Goal: Task Accomplishment & Management: Manage account settings

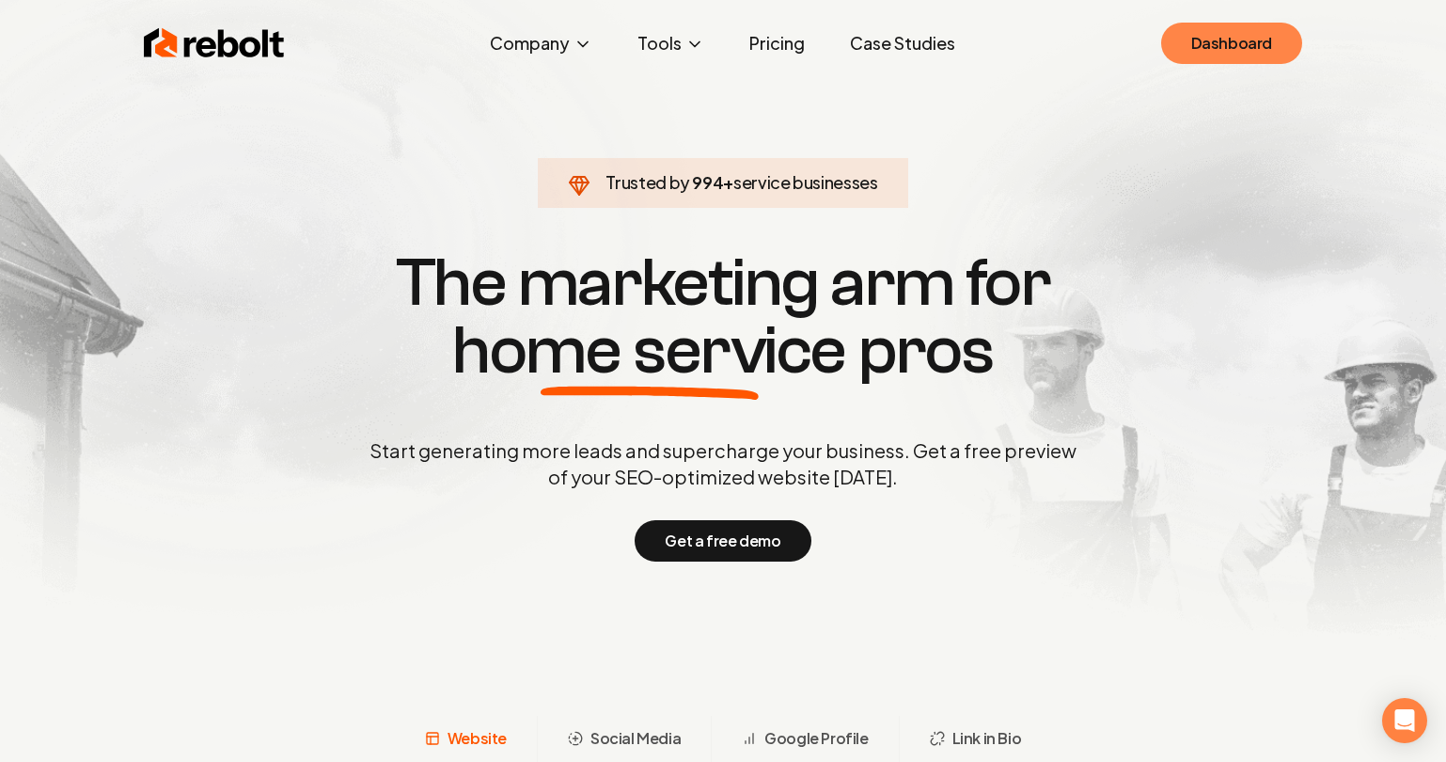
click at [1224, 42] on link "Dashboard" at bounding box center [1231, 43] width 141 height 41
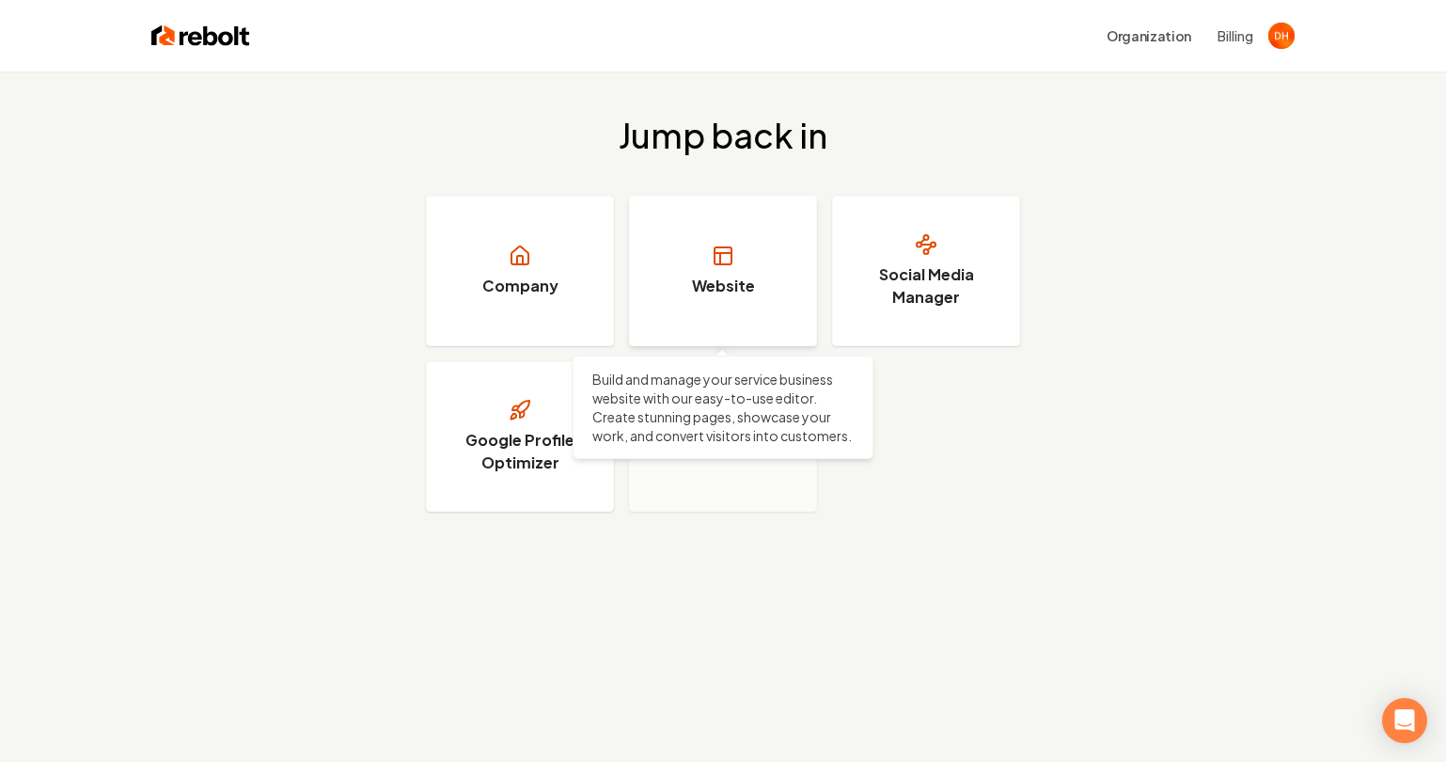
click at [718, 263] on rect at bounding box center [723, 255] width 17 height 17
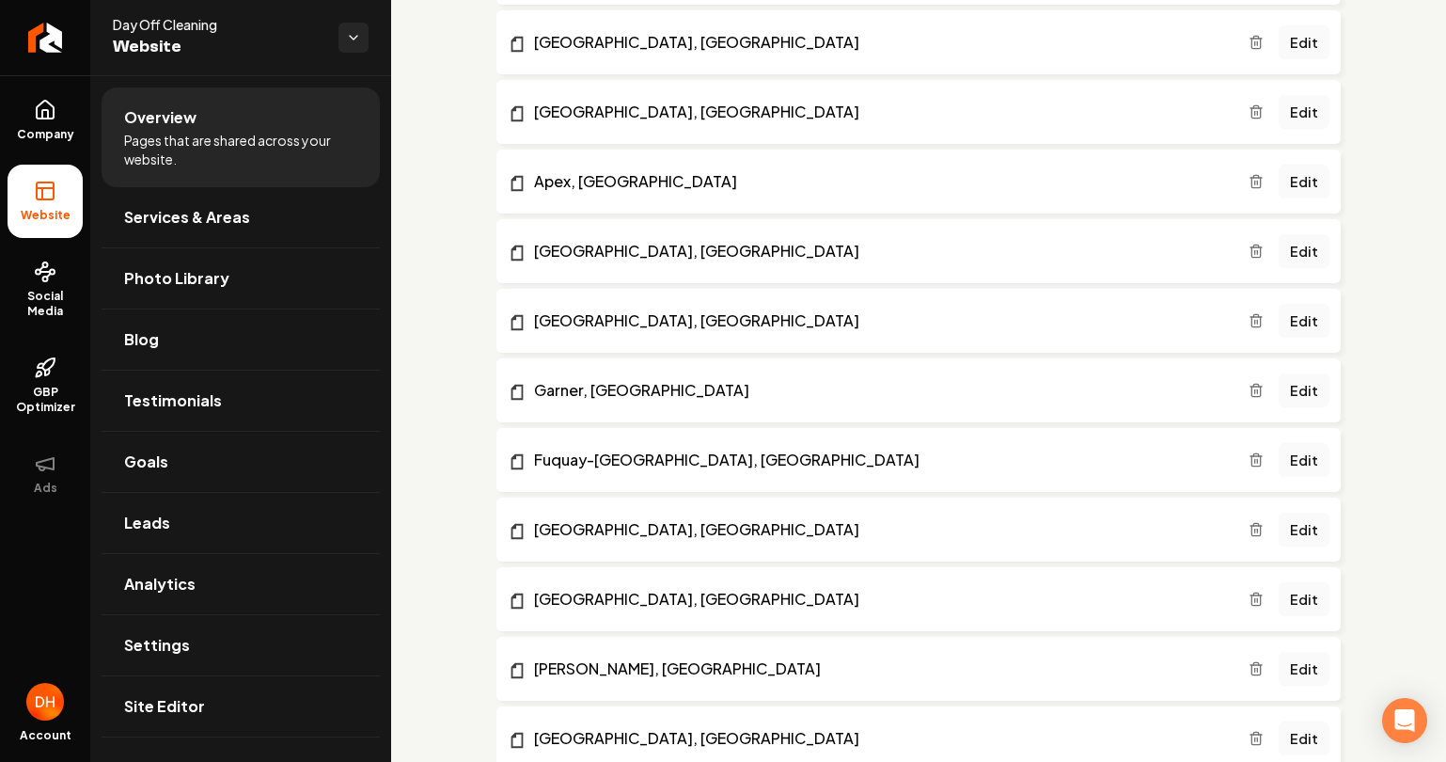
scroll to position [2331, 0]
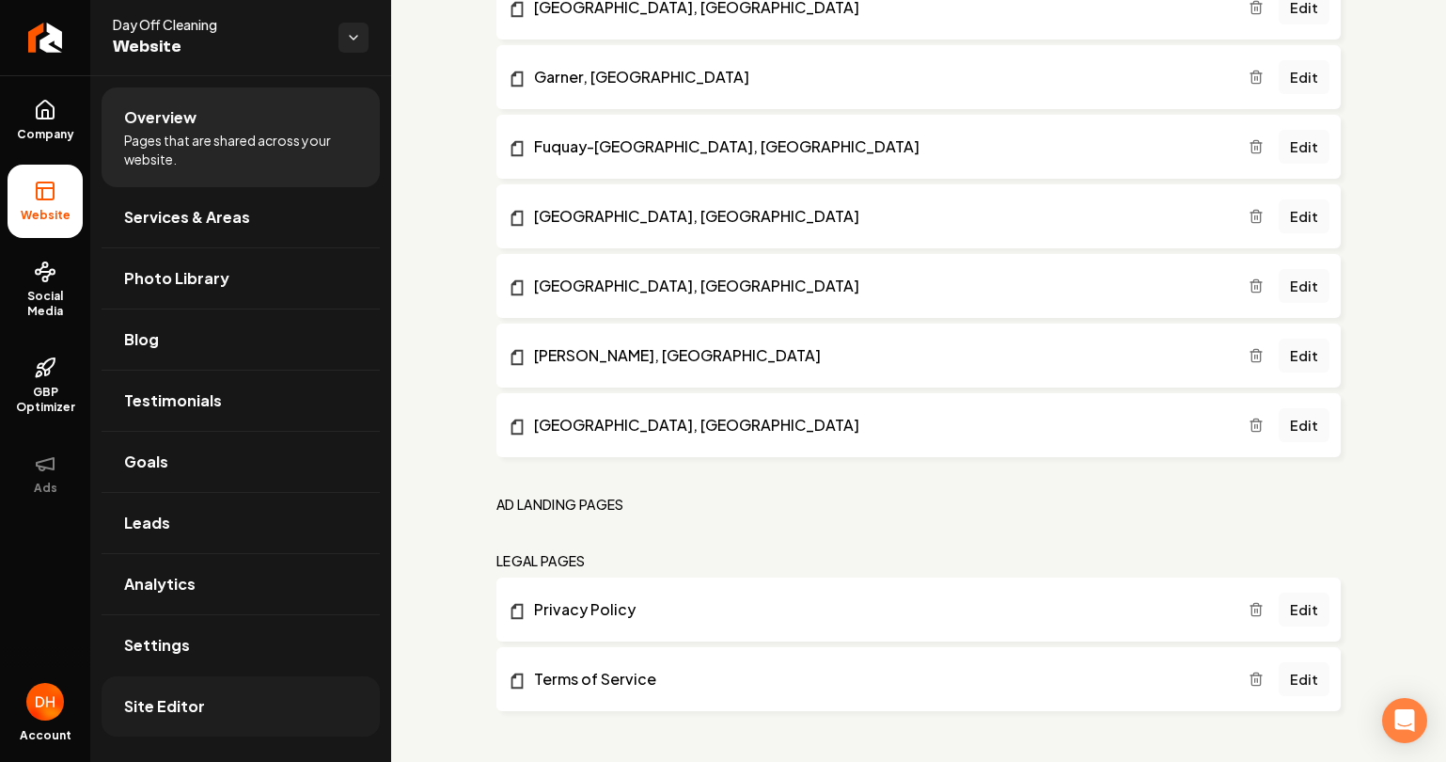
click at [192, 699] on span "Site Editor" at bounding box center [164, 706] width 81 height 23
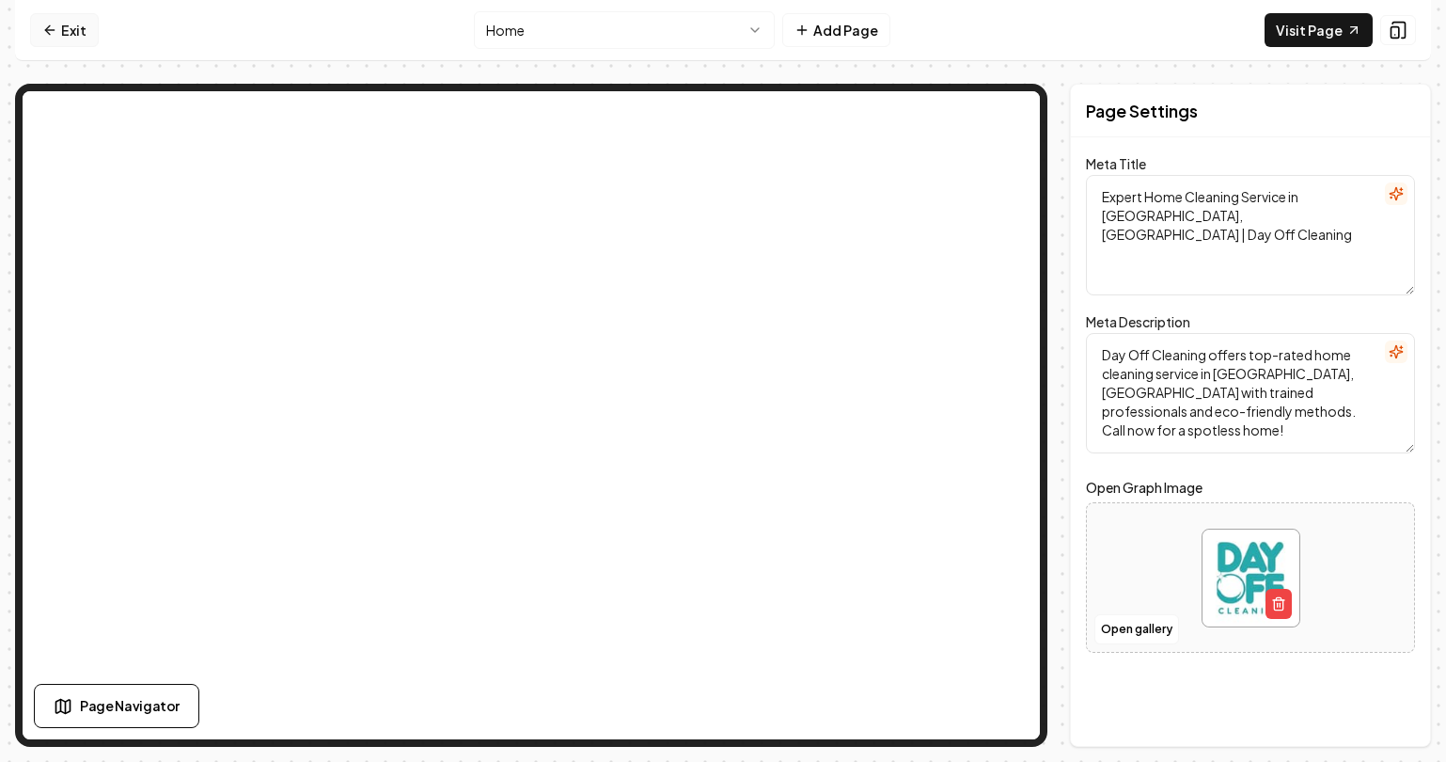
click at [68, 26] on link "Exit" at bounding box center [64, 30] width 69 height 34
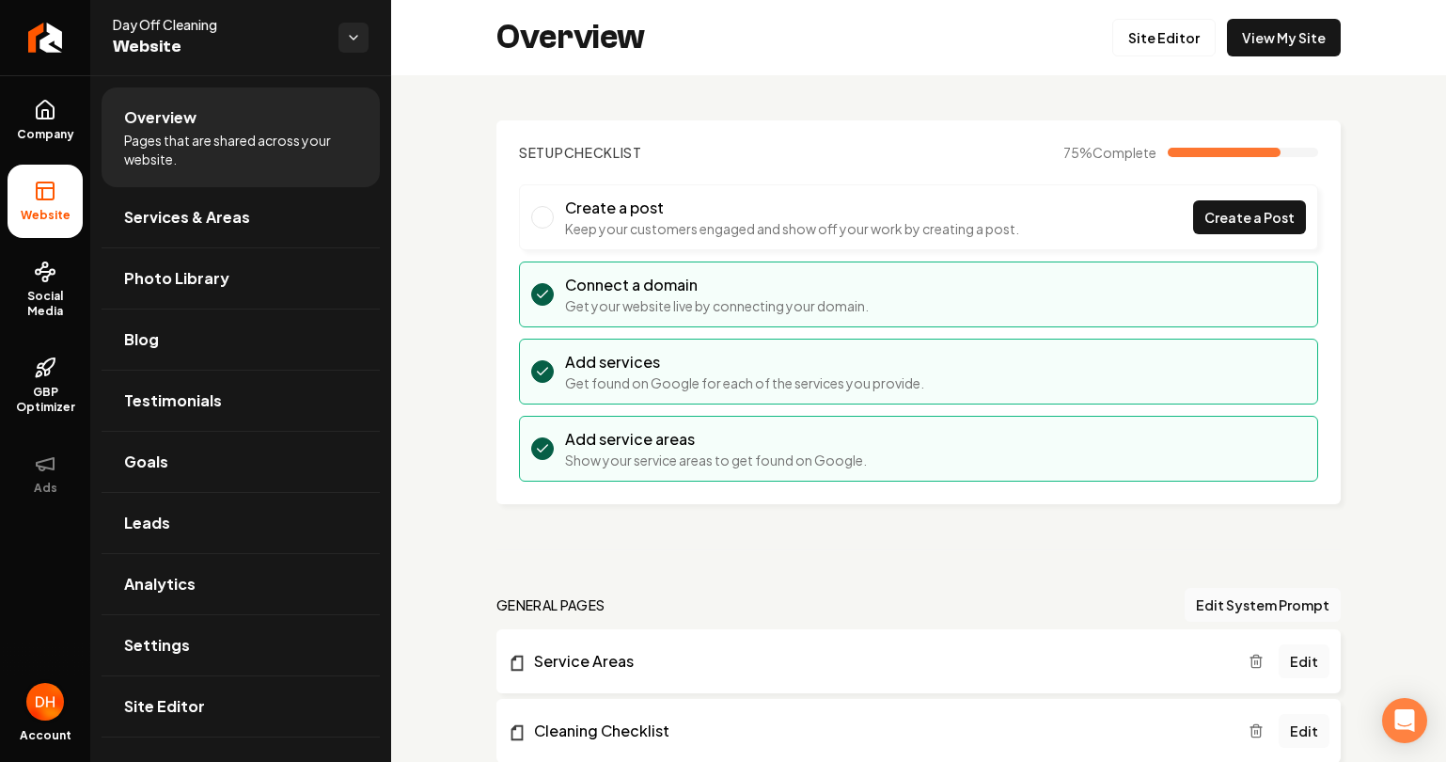
click at [49, 702] on img "Open user button" at bounding box center [45, 702] width 38 height 38
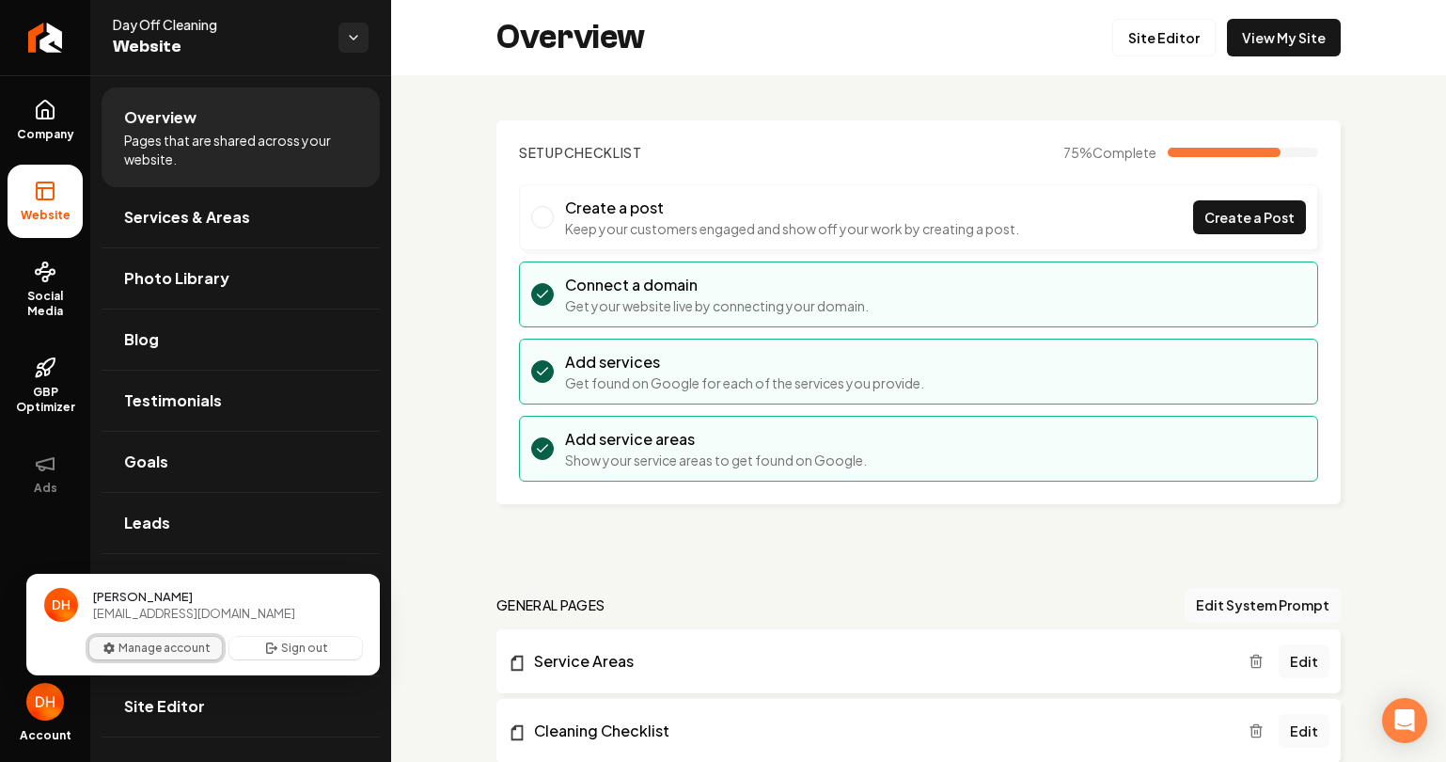
click at [151, 637] on button "Manage account" at bounding box center [155, 648] width 133 height 23
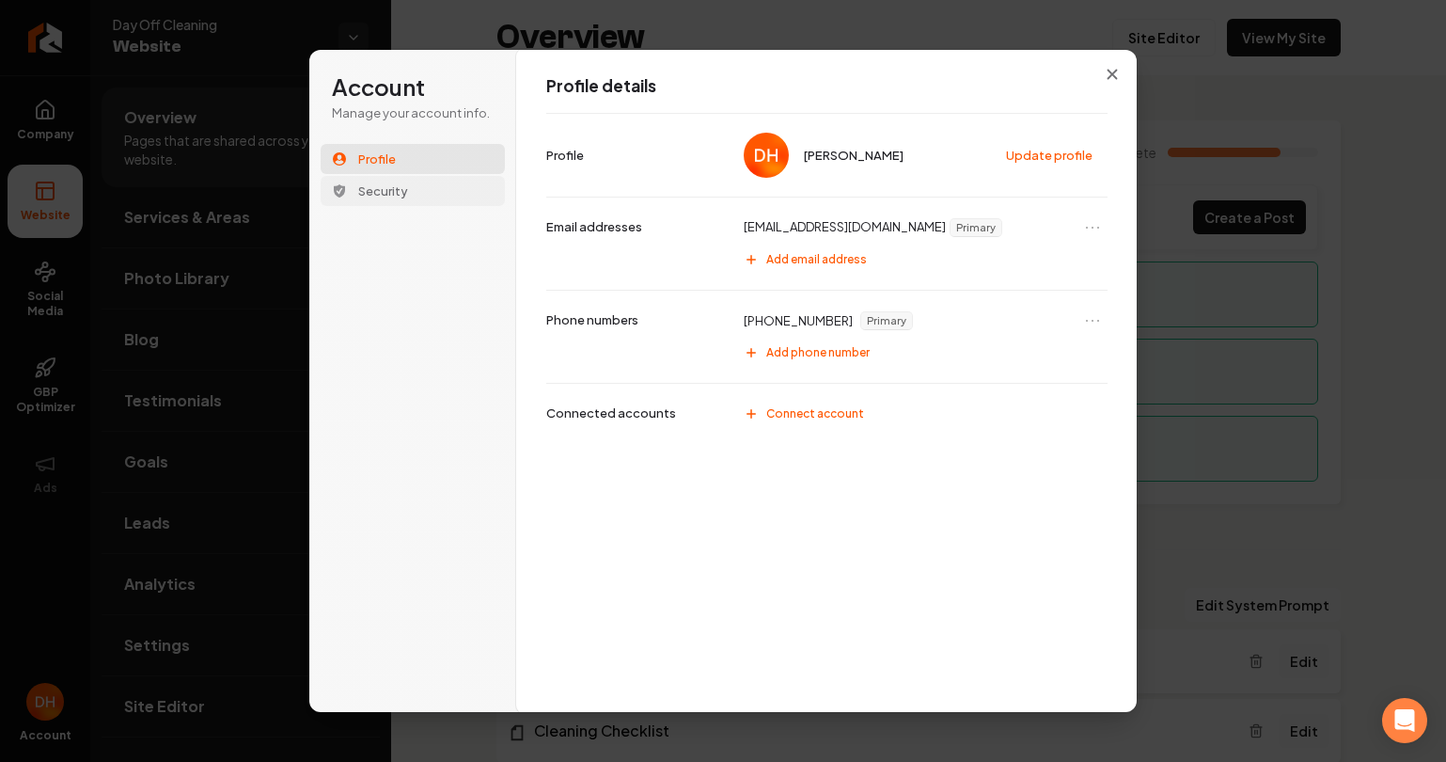
click at [386, 203] on button "Security" at bounding box center [413, 191] width 184 height 30
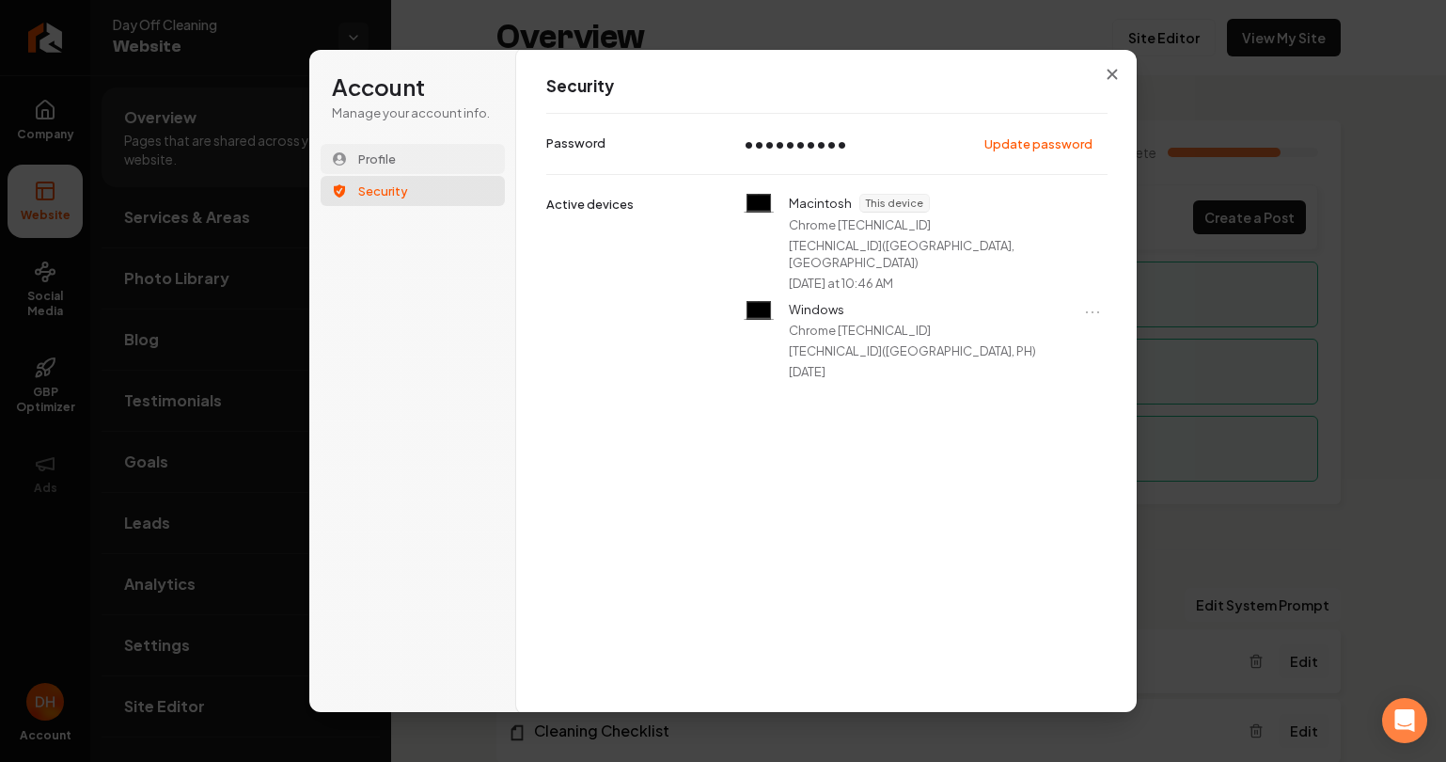
click at [381, 169] on button "Profile" at bounding box center [413, 159] width 184 height 30
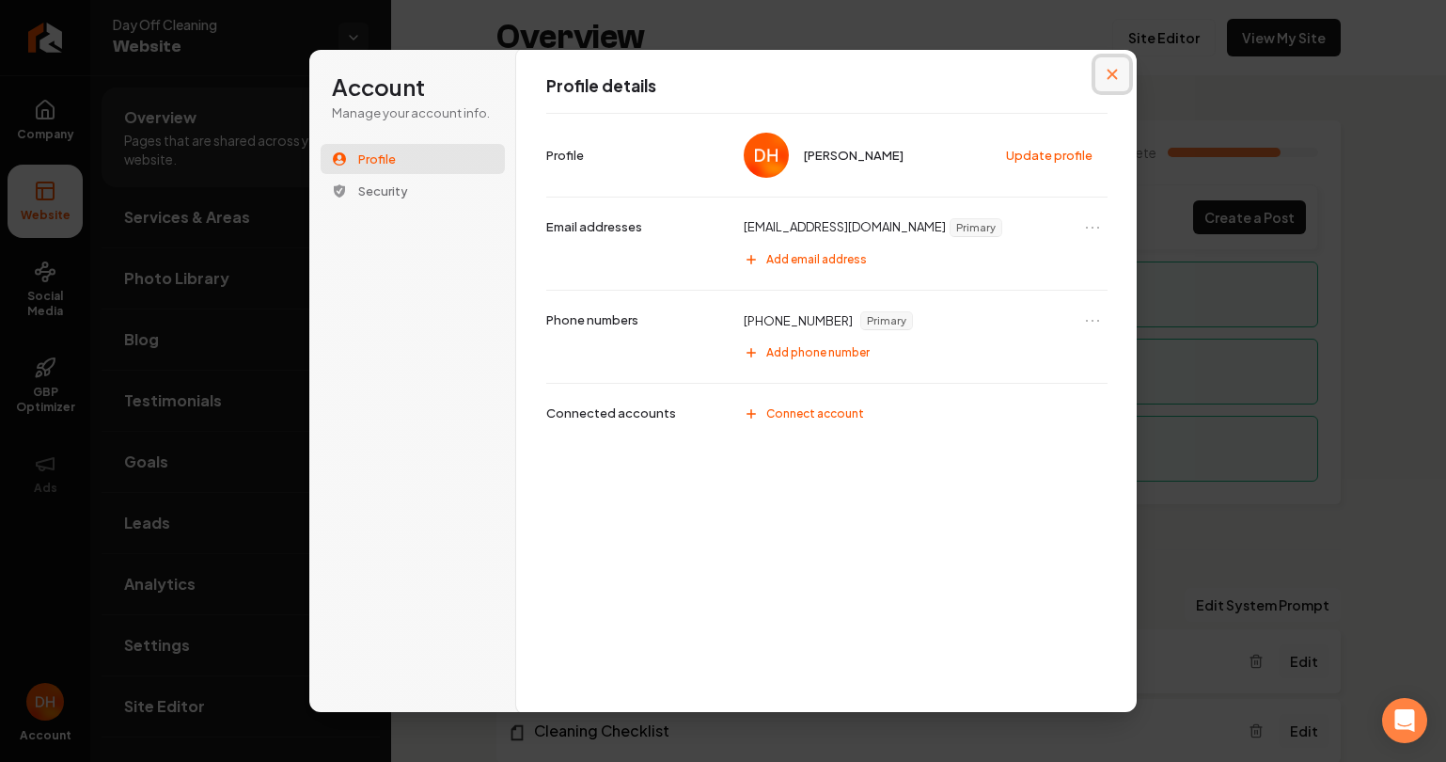
click at [1114, 72] on icon "Close modal" at bounding box center [1113, 75] width 10 height 10
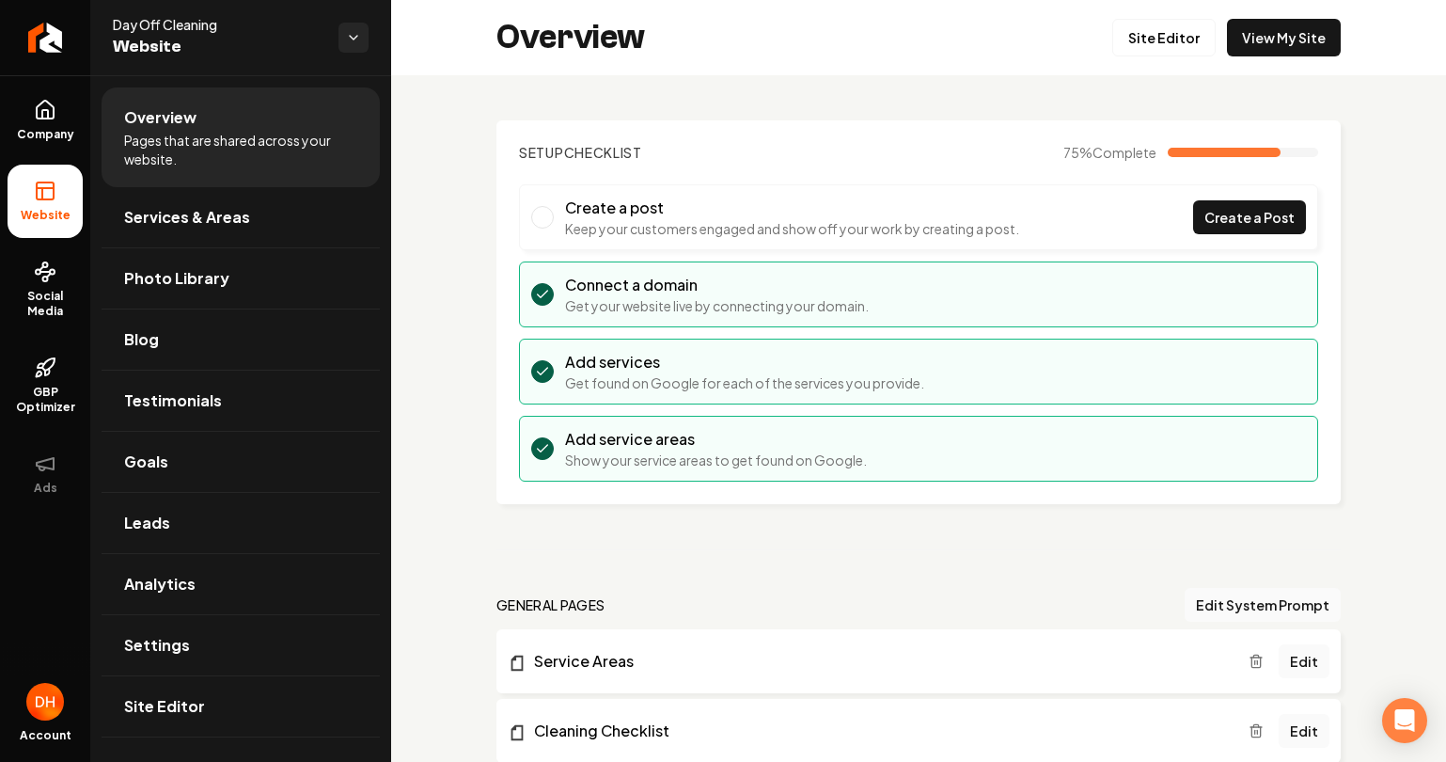
click at [38, 721] on div "Account" at bounding box center [45, 718] width 90 height 87
click at [43, 705] on img "Open user button" at bounding box center [45, 702] width 38 height 38
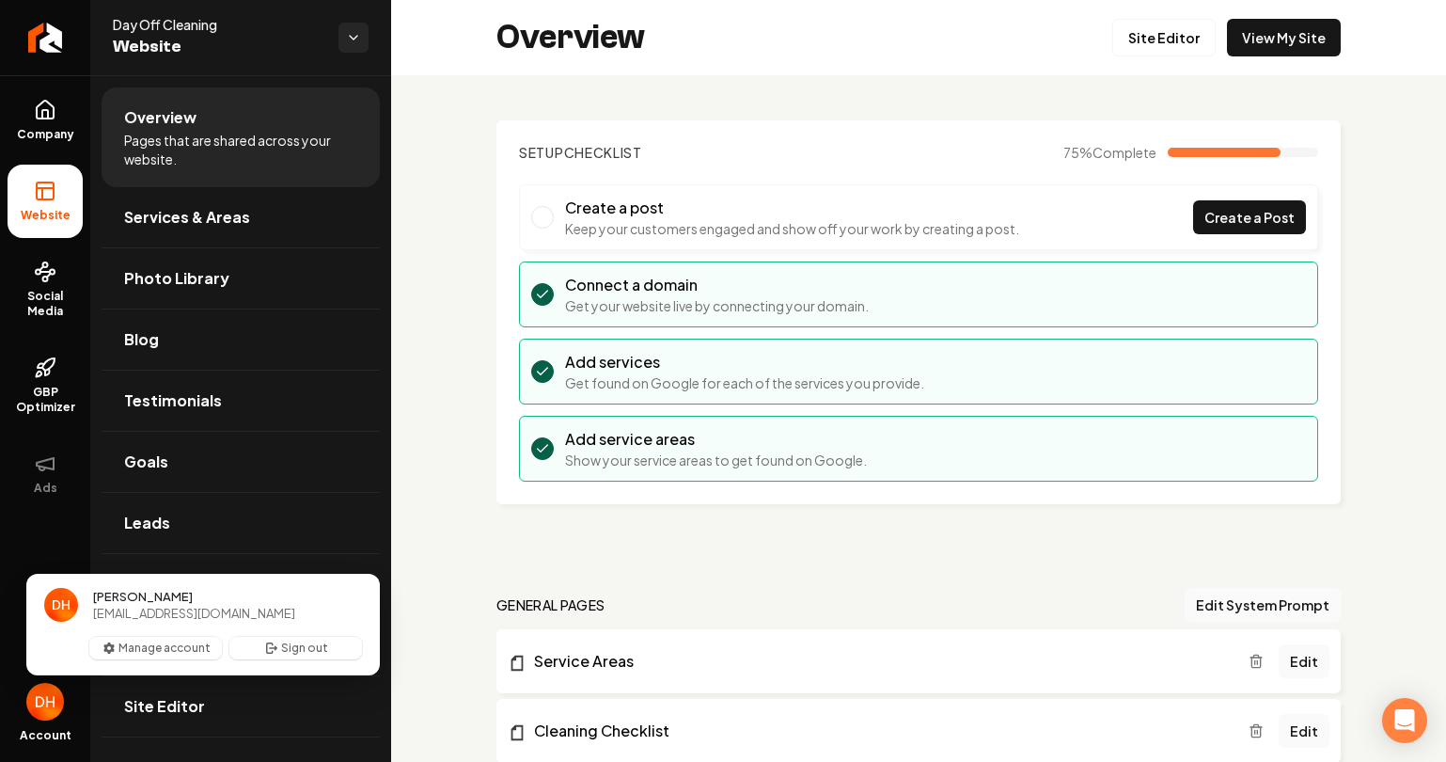
click at [61, 546] on div "Company Website Social Media GBP Optimizer Ads" at bounding box center [45, 375] width 90 height 600
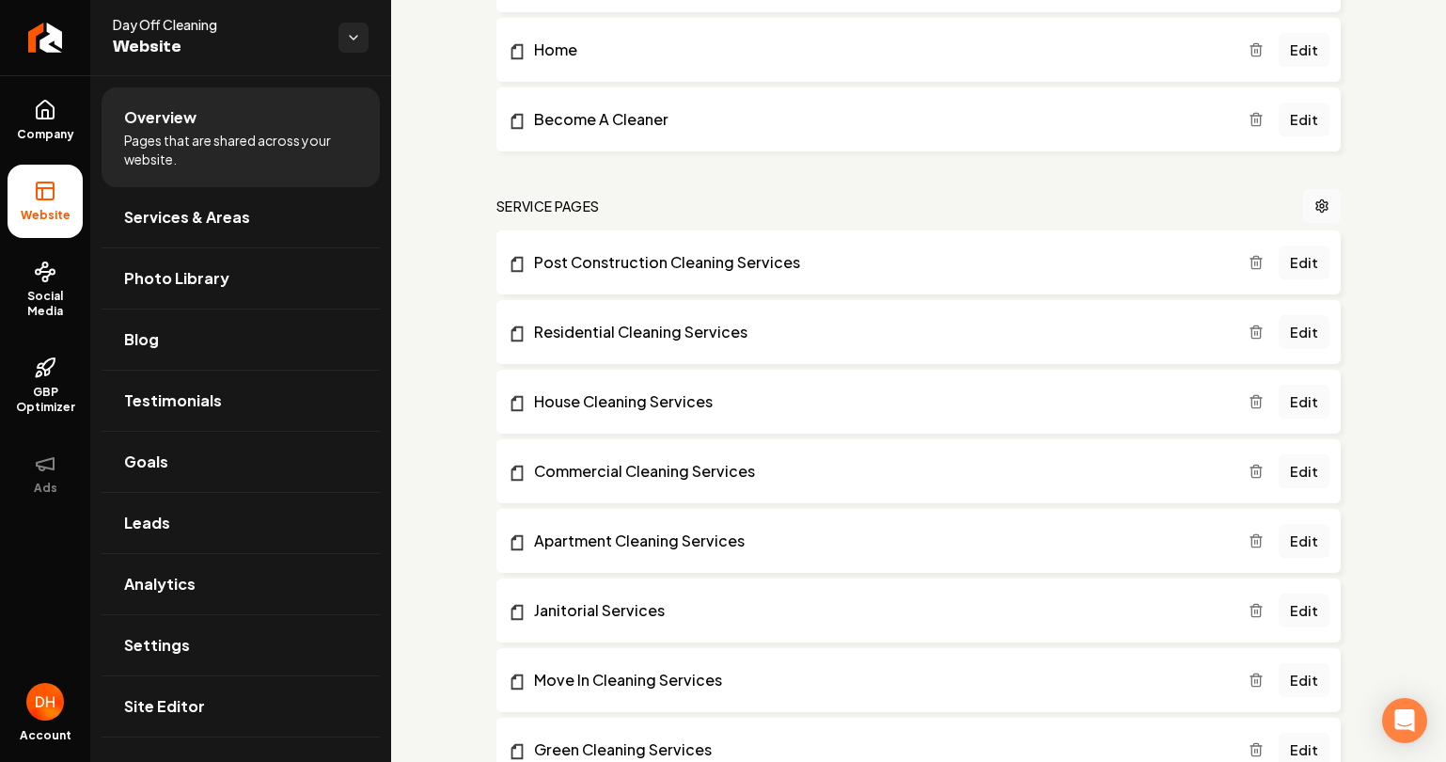
scroll to position [607, 0]
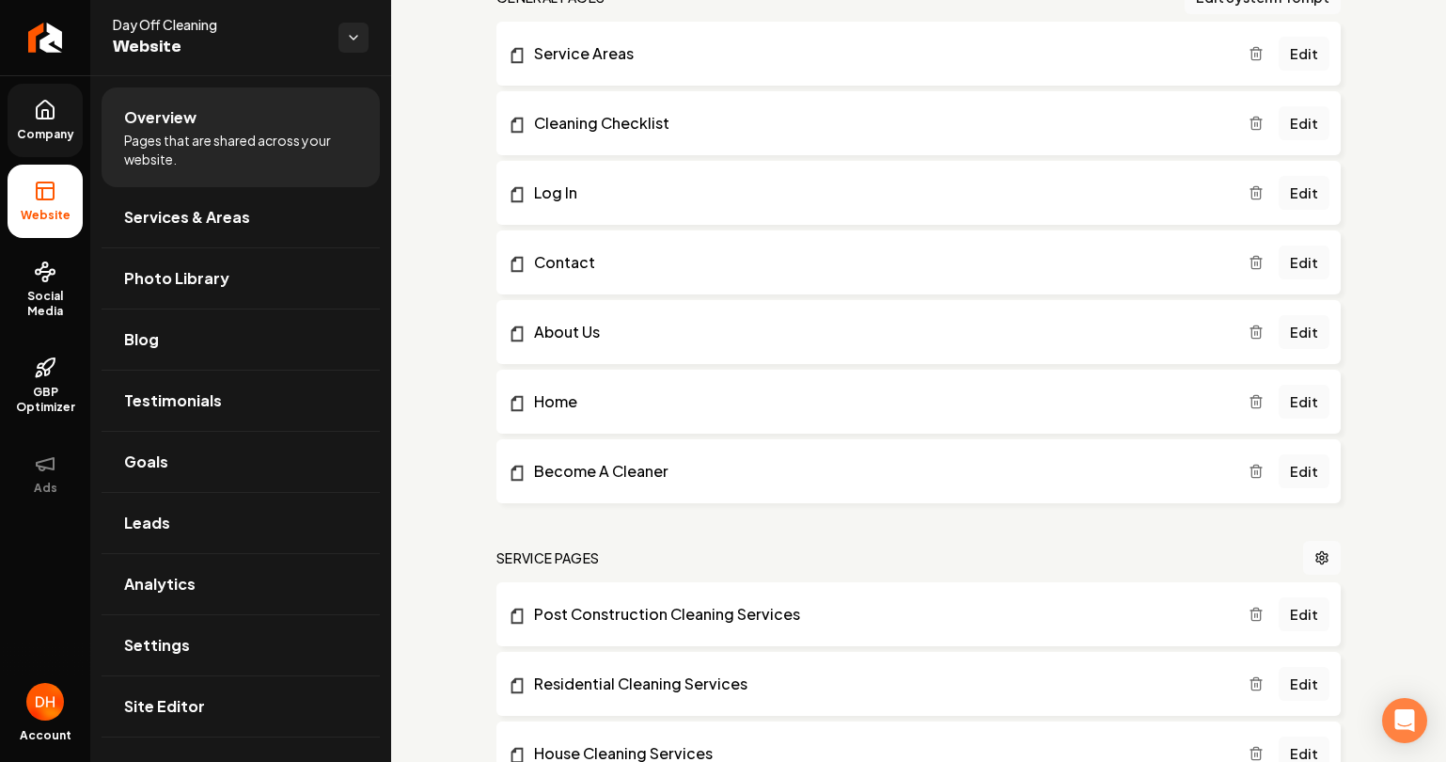
click at [48, 119] on icon at bounding box center [45, 110] width 23 height 23
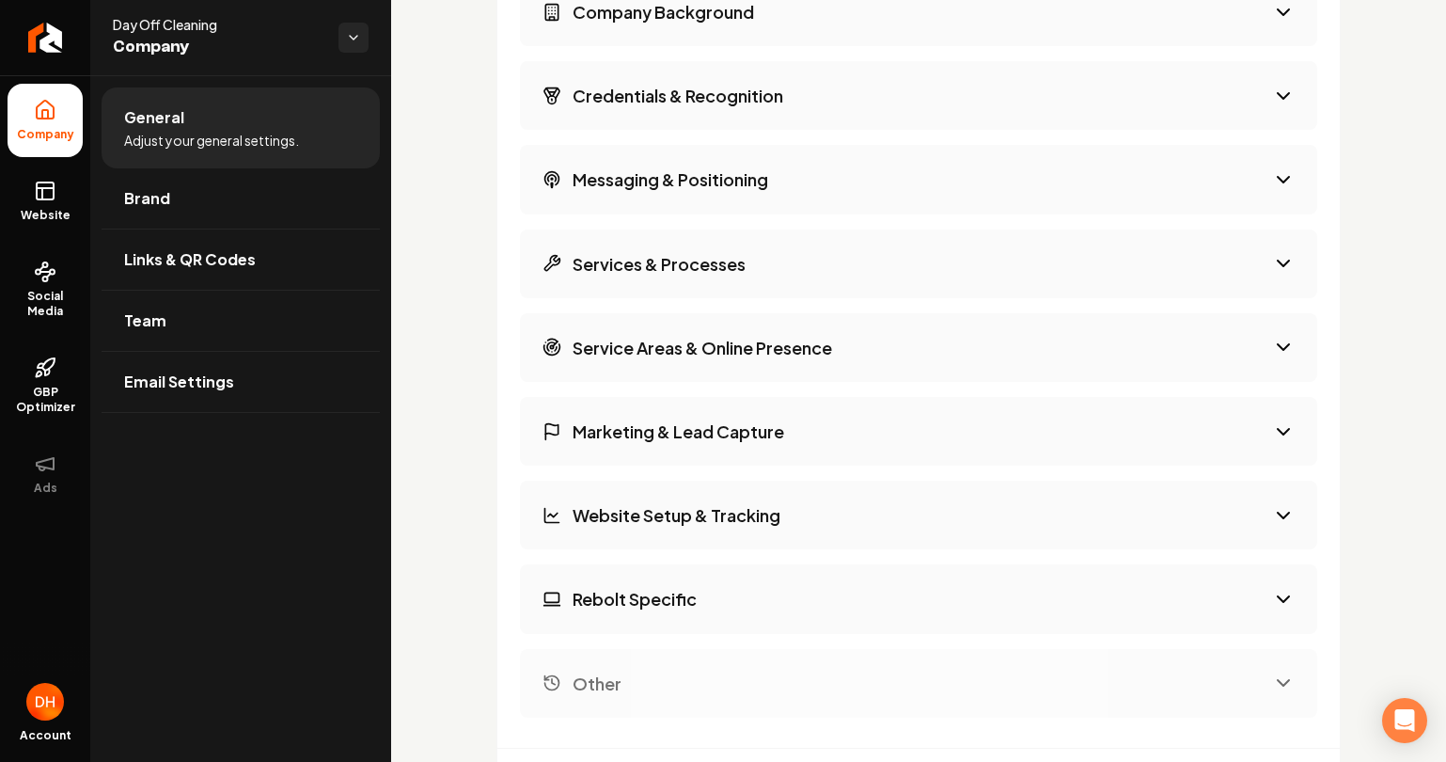
scroll to position [3199, 0]
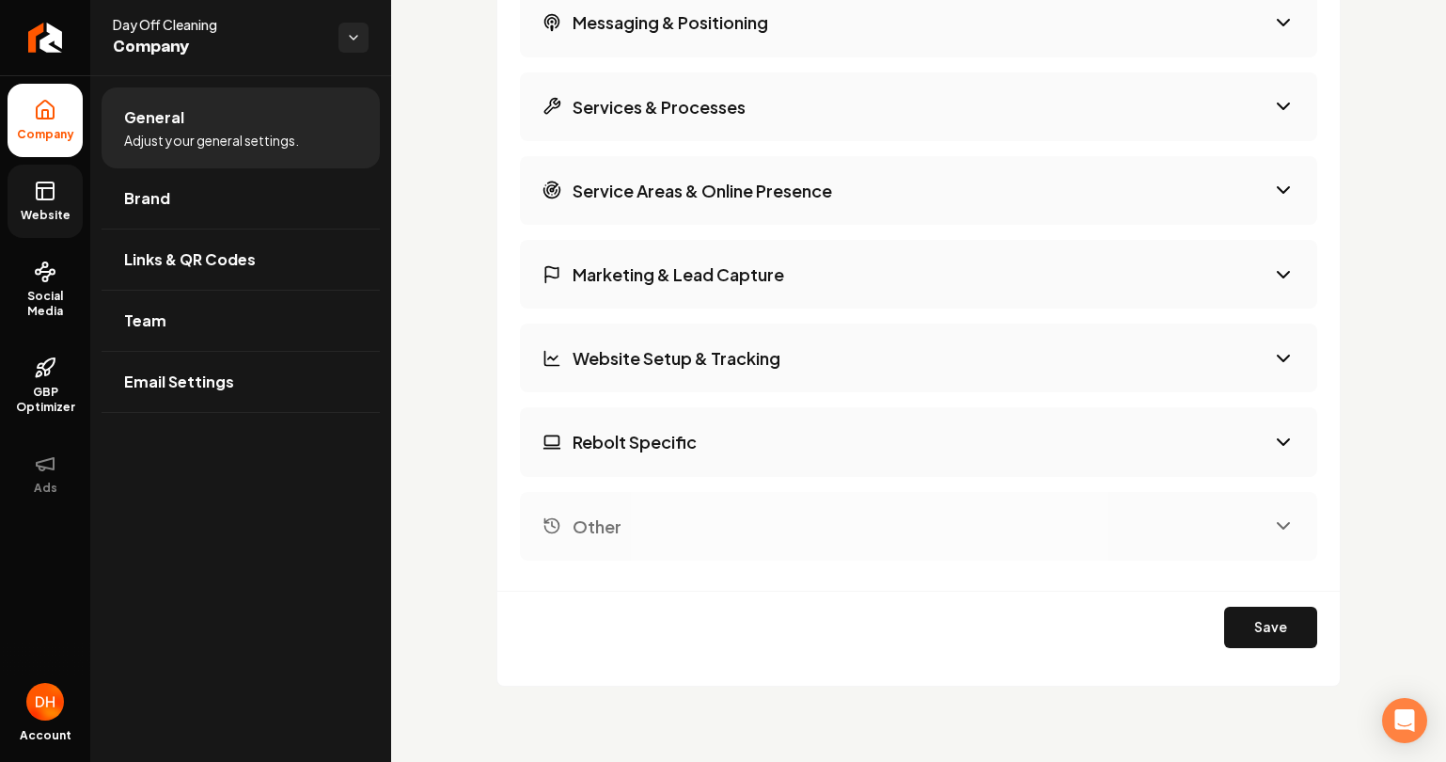
click at [54, 216] on span "Website" at bounding box center [45, 215] width 65 height 15
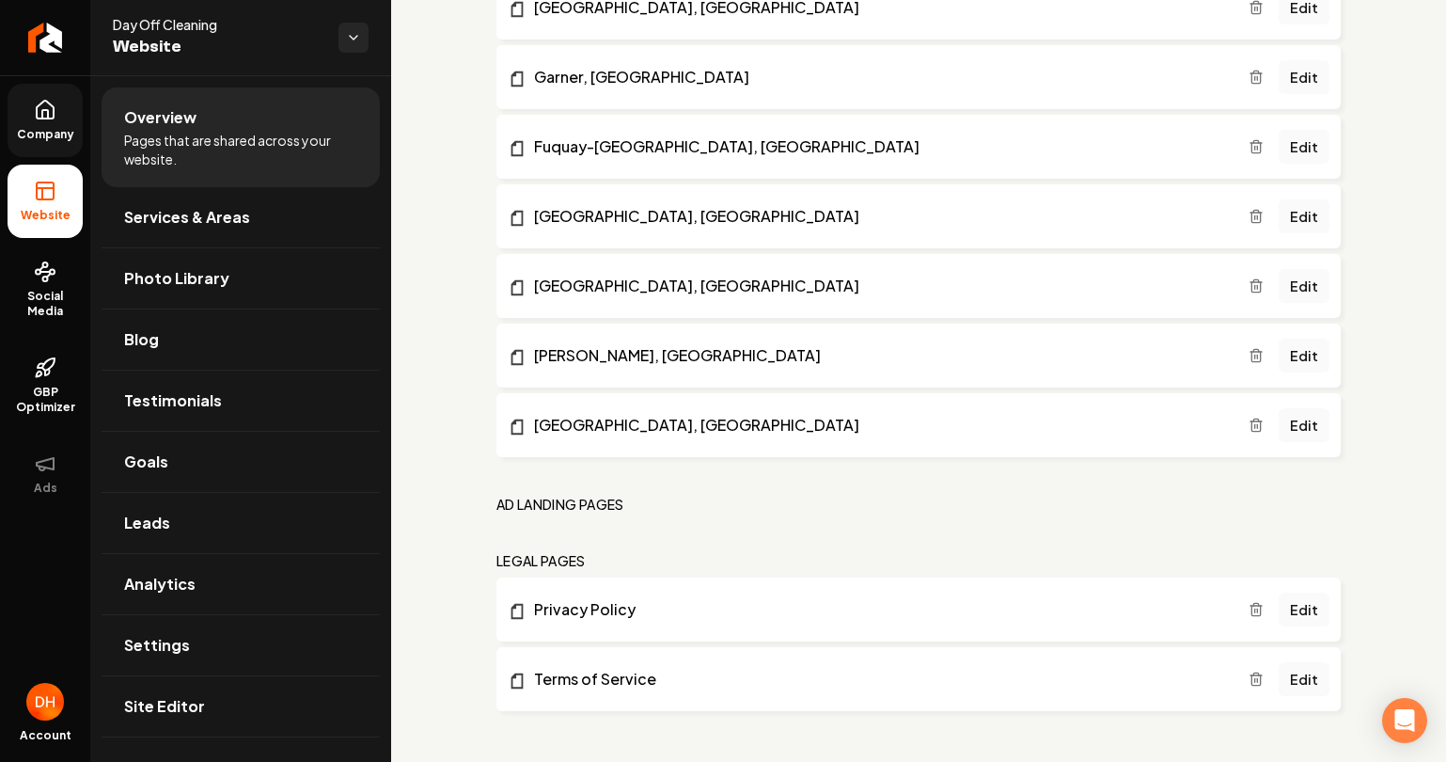
click at [53, 215] on span "Website" at bounding box center [45, 215] width 65 height 15
click at [176, 630] on link "Settings" at bounding box center [241, 645] width 278 height 60
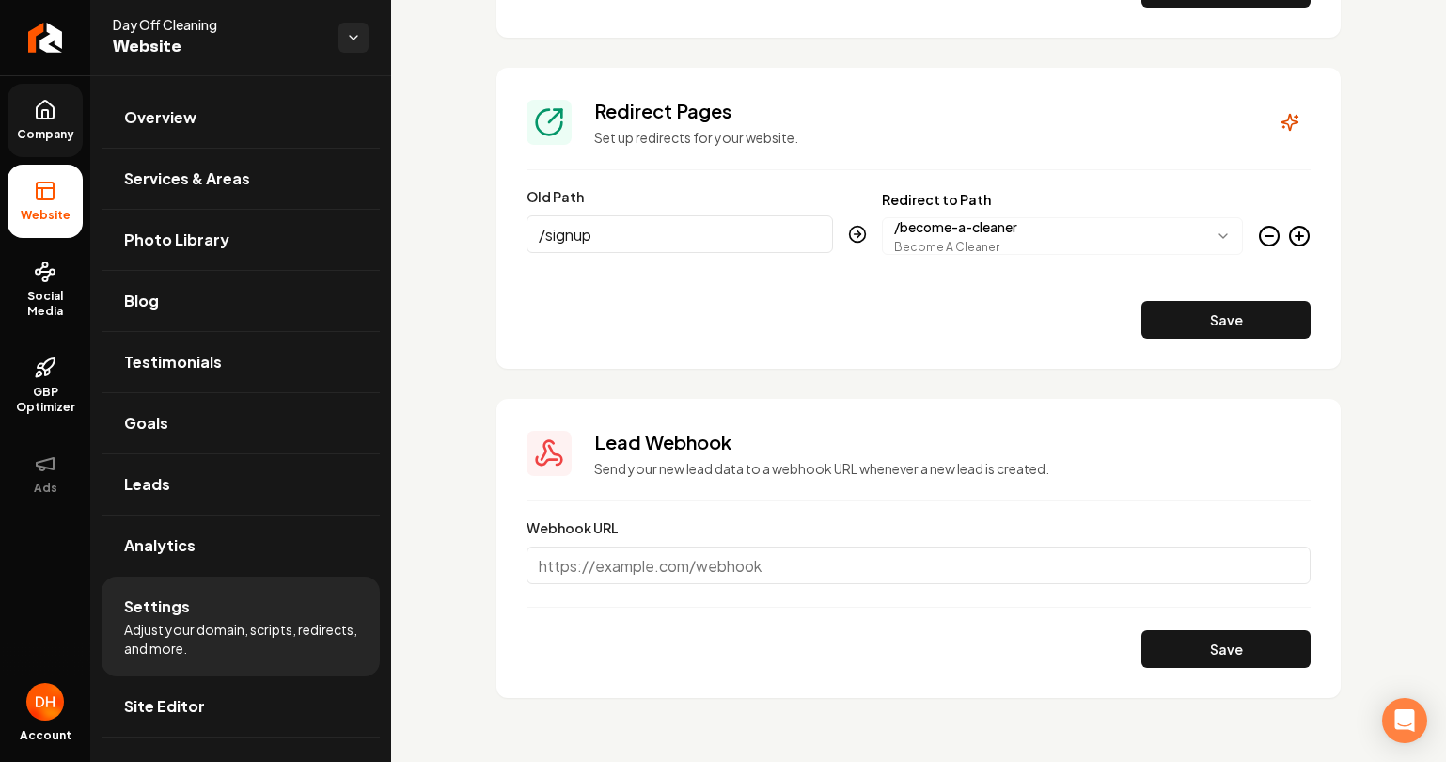
scroll to position [1861, 0]
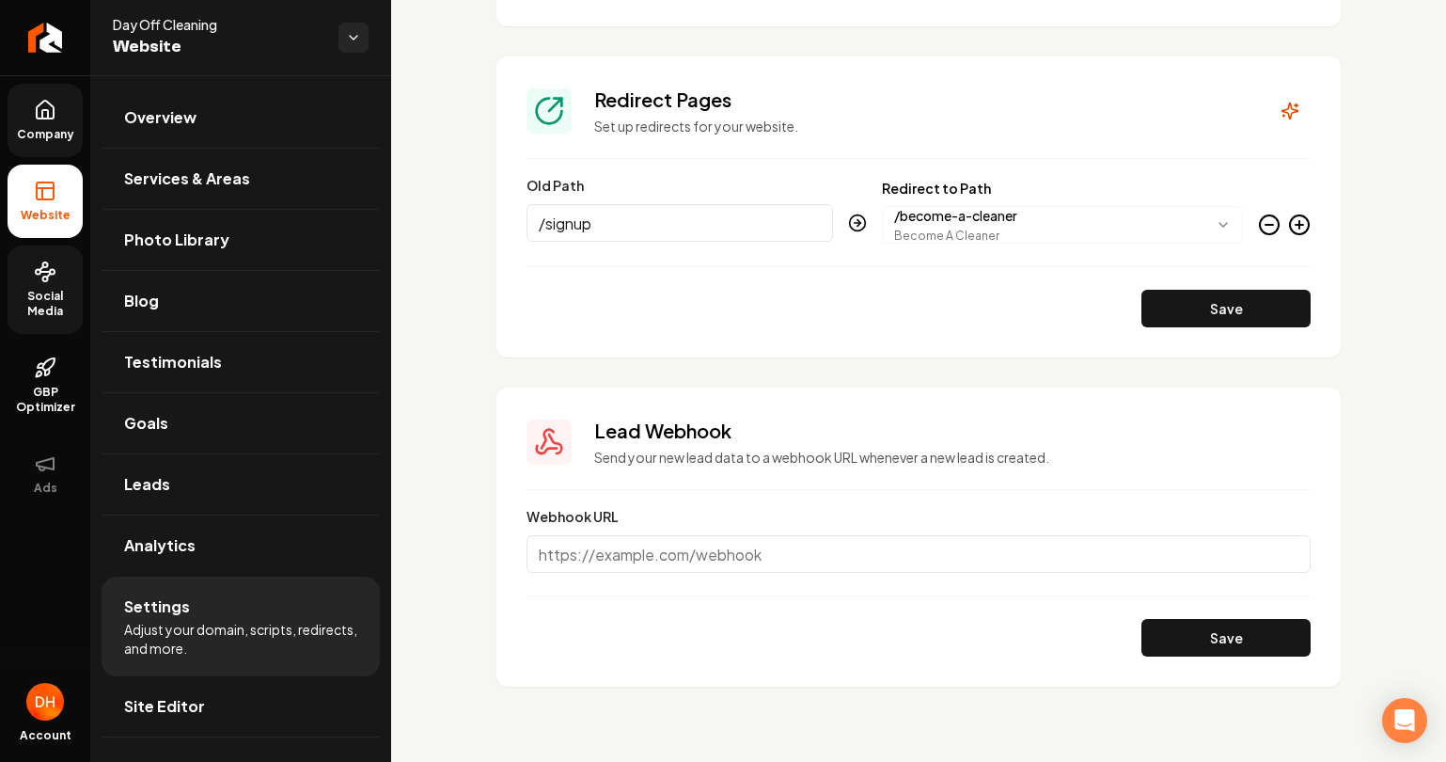
click at [64, 307] on span "Social Media" at bounding box center [45, 304] width 75 height 30
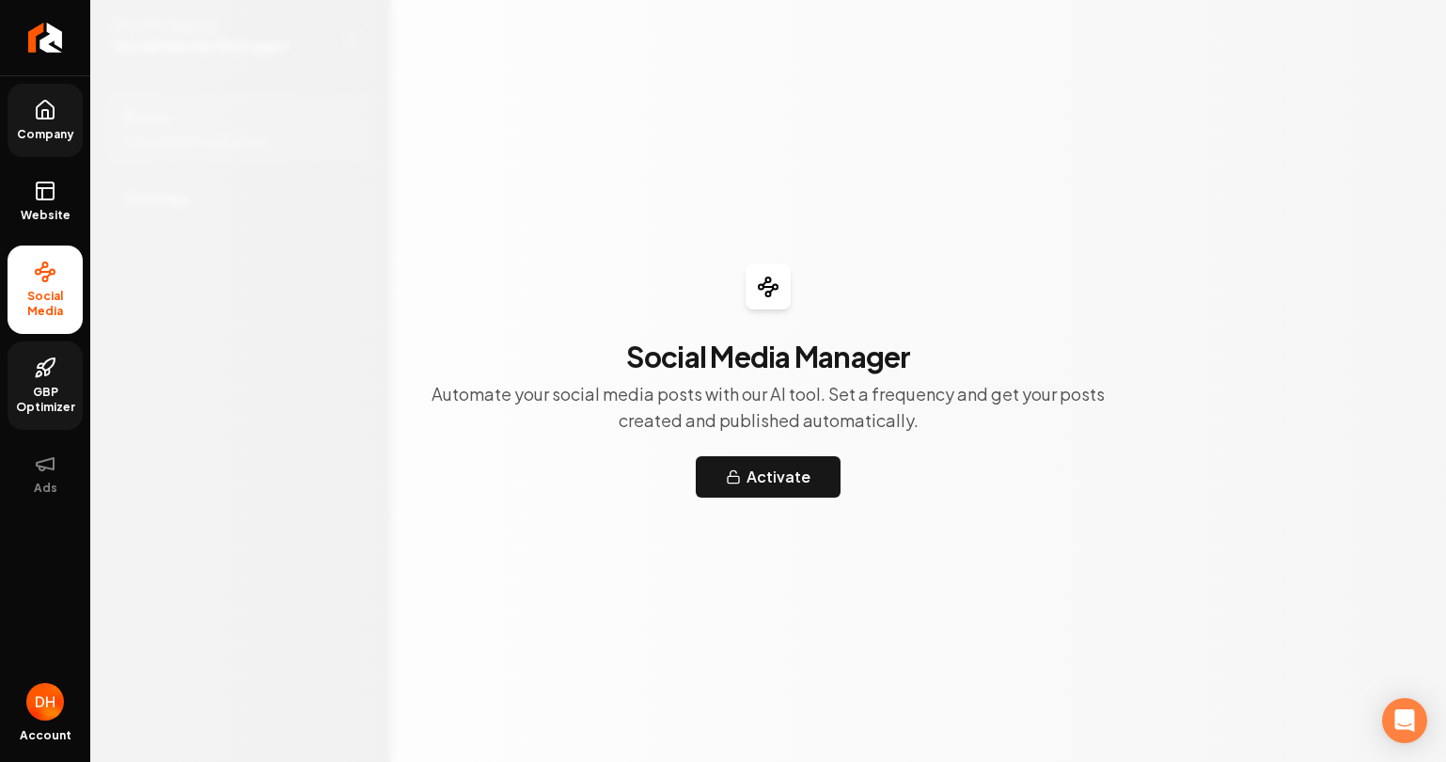
click at [43, 387] on span "GBP Optimizer" at bounding box center [45, 400] width 75 height 30
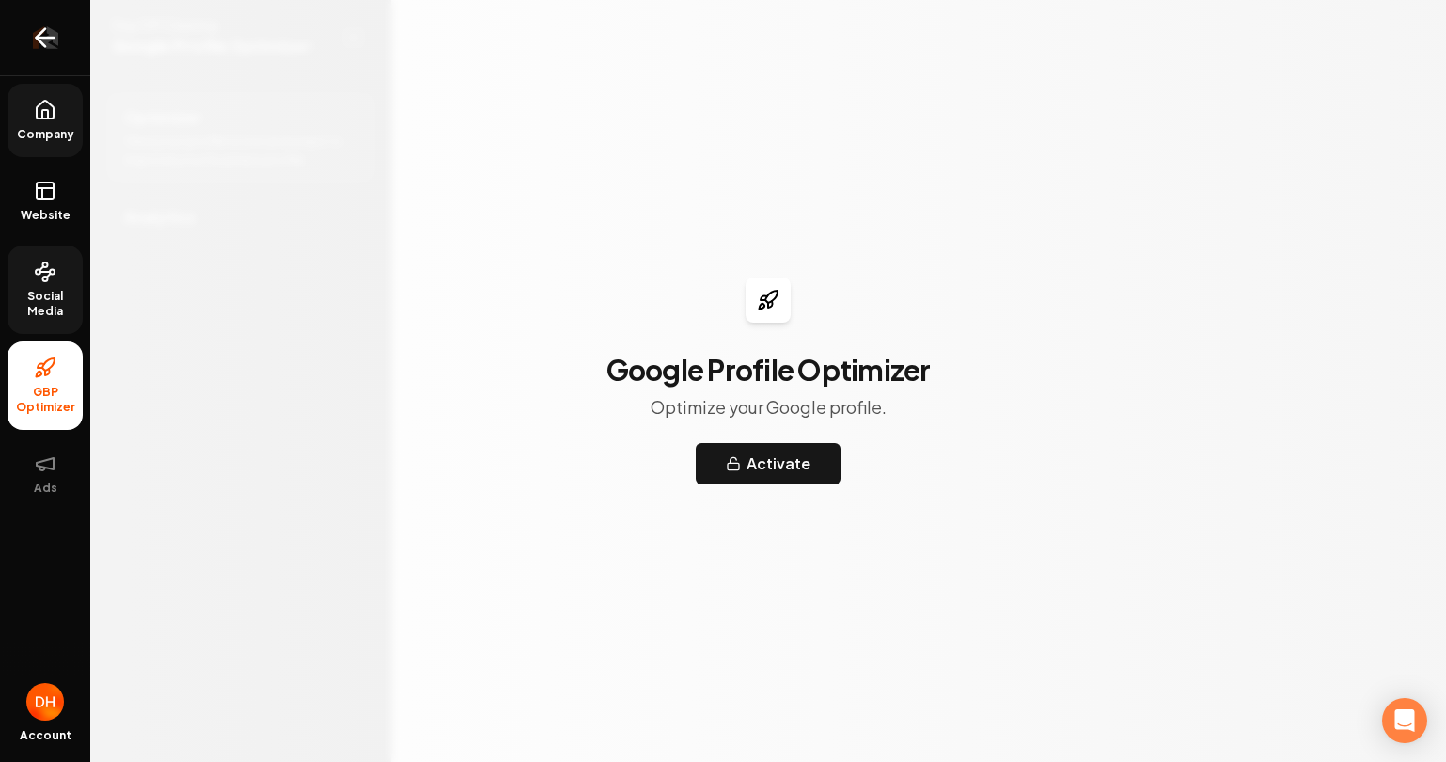
click at [55, 39] on icon "Return to dashboard" at bounding box center [45, 38] width 30 height 30
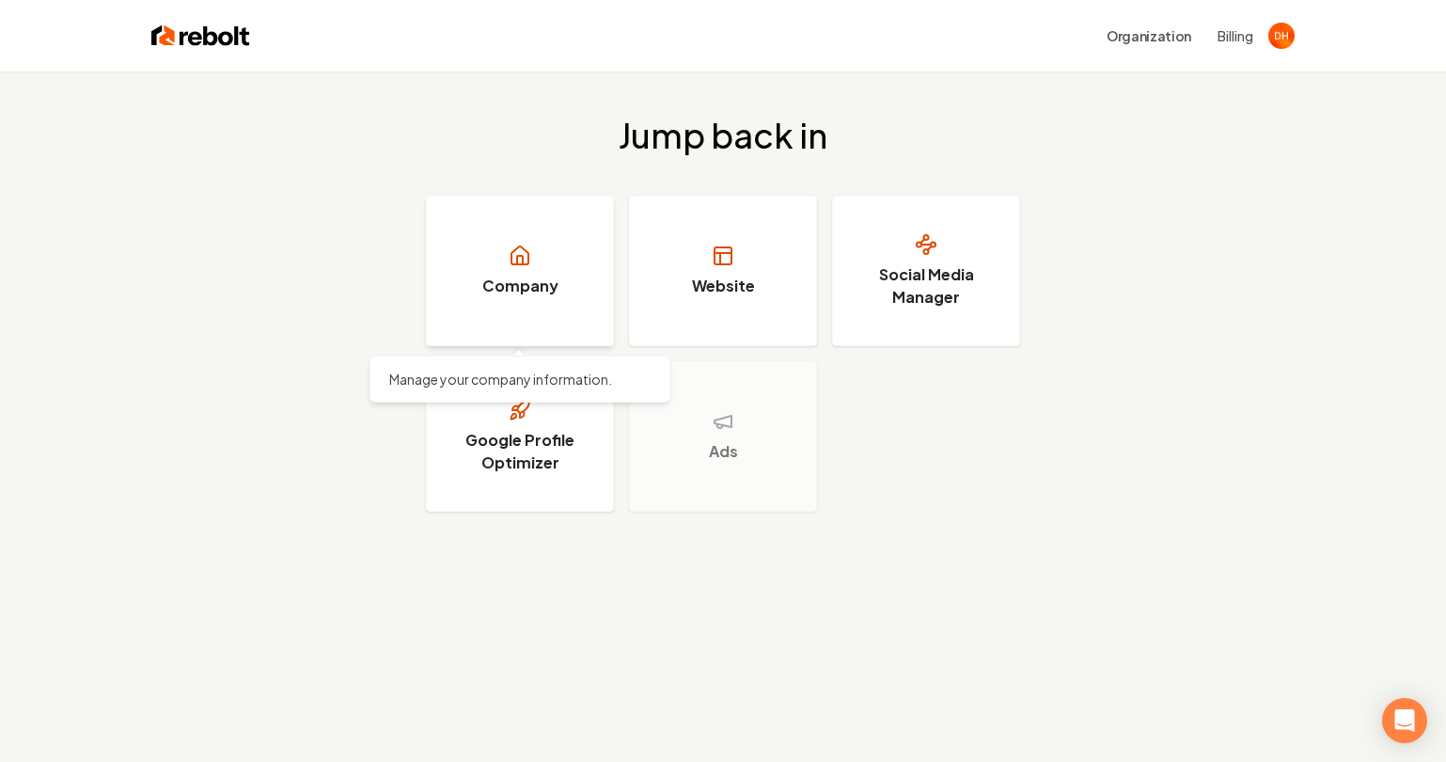
click at [500, 271] on link "Company" at bounding box center [520, 271] width 188 height 150
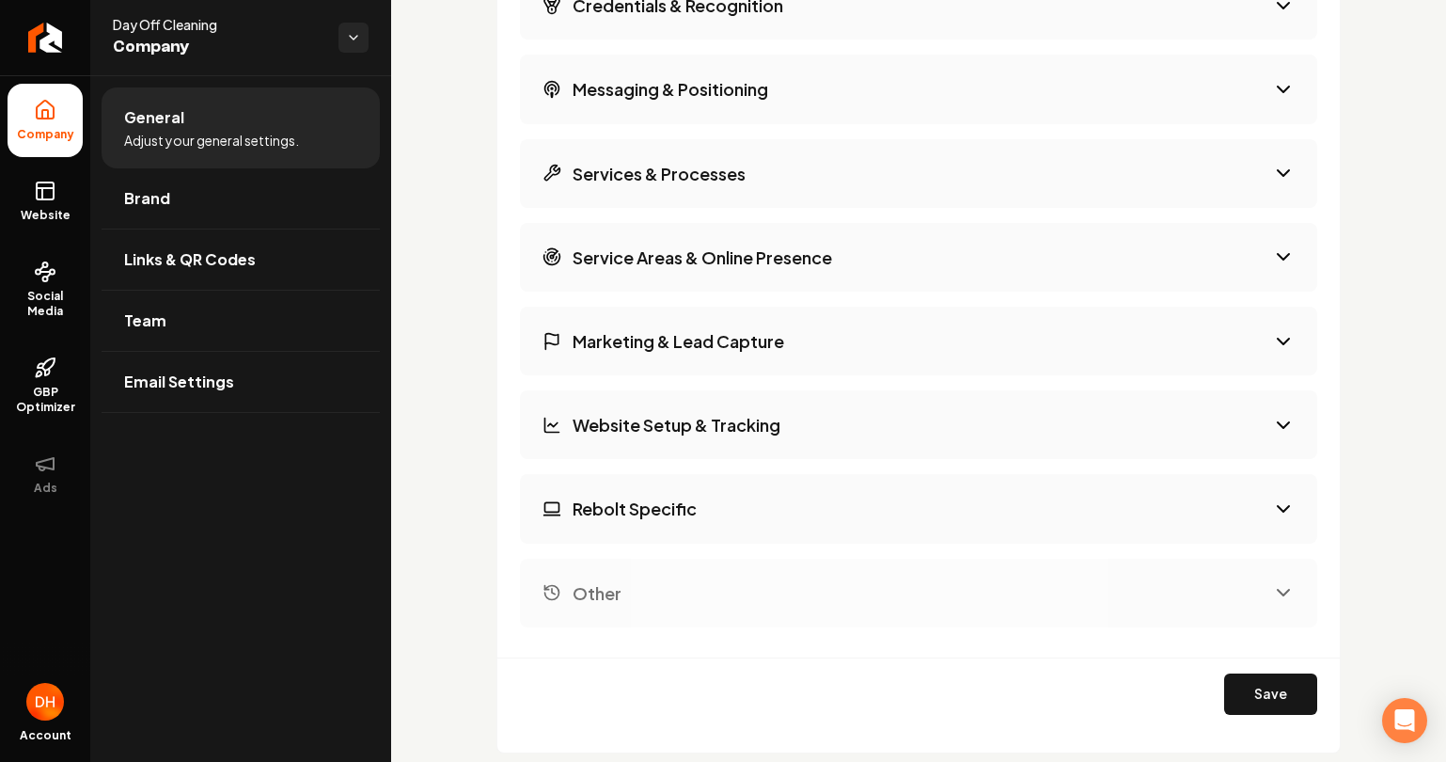
scroll to position [3199, 0]
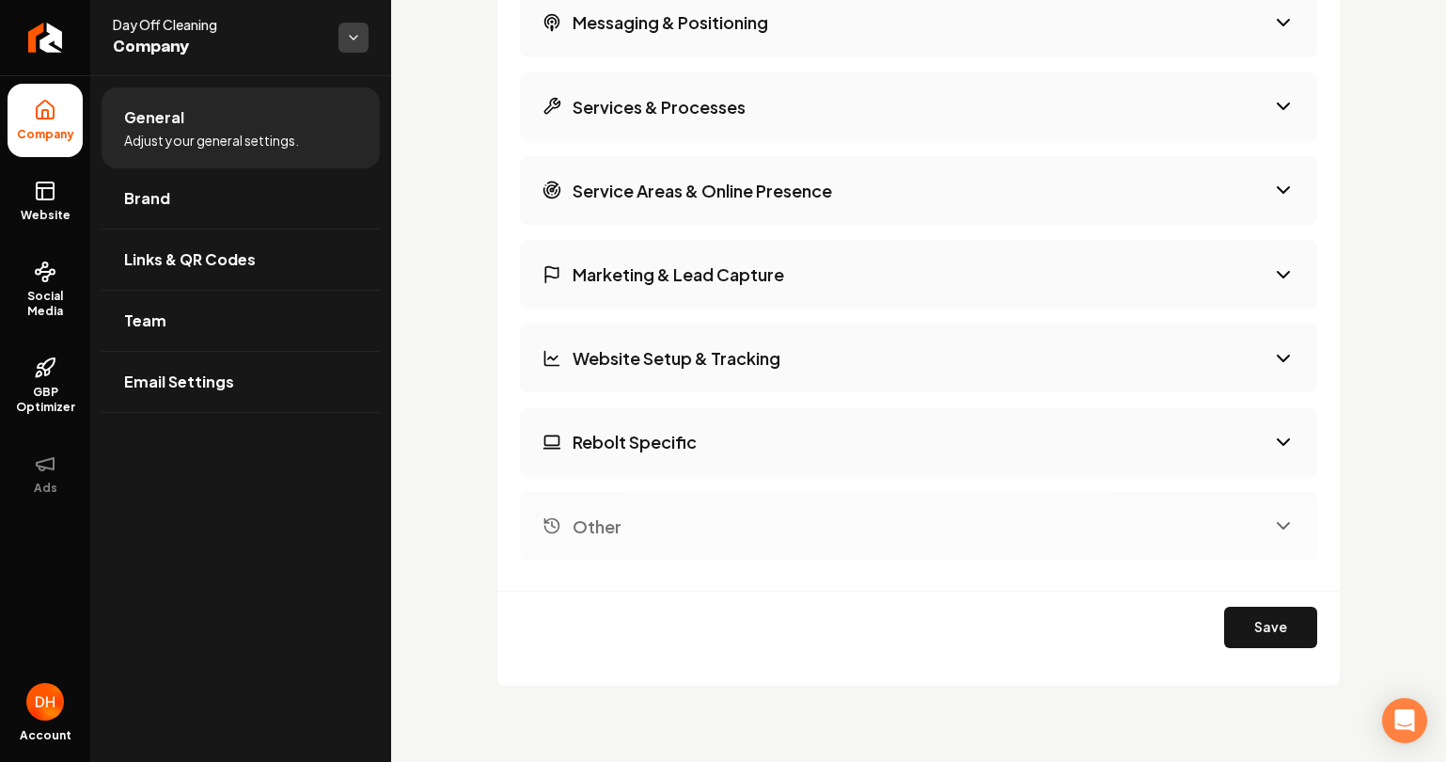
click at [355, 40] on html "Company Website Social Media GBP Optimizer Ads Account Day Off Cleaning Company…" at bounding box center [723, 381] width 1446 height 762
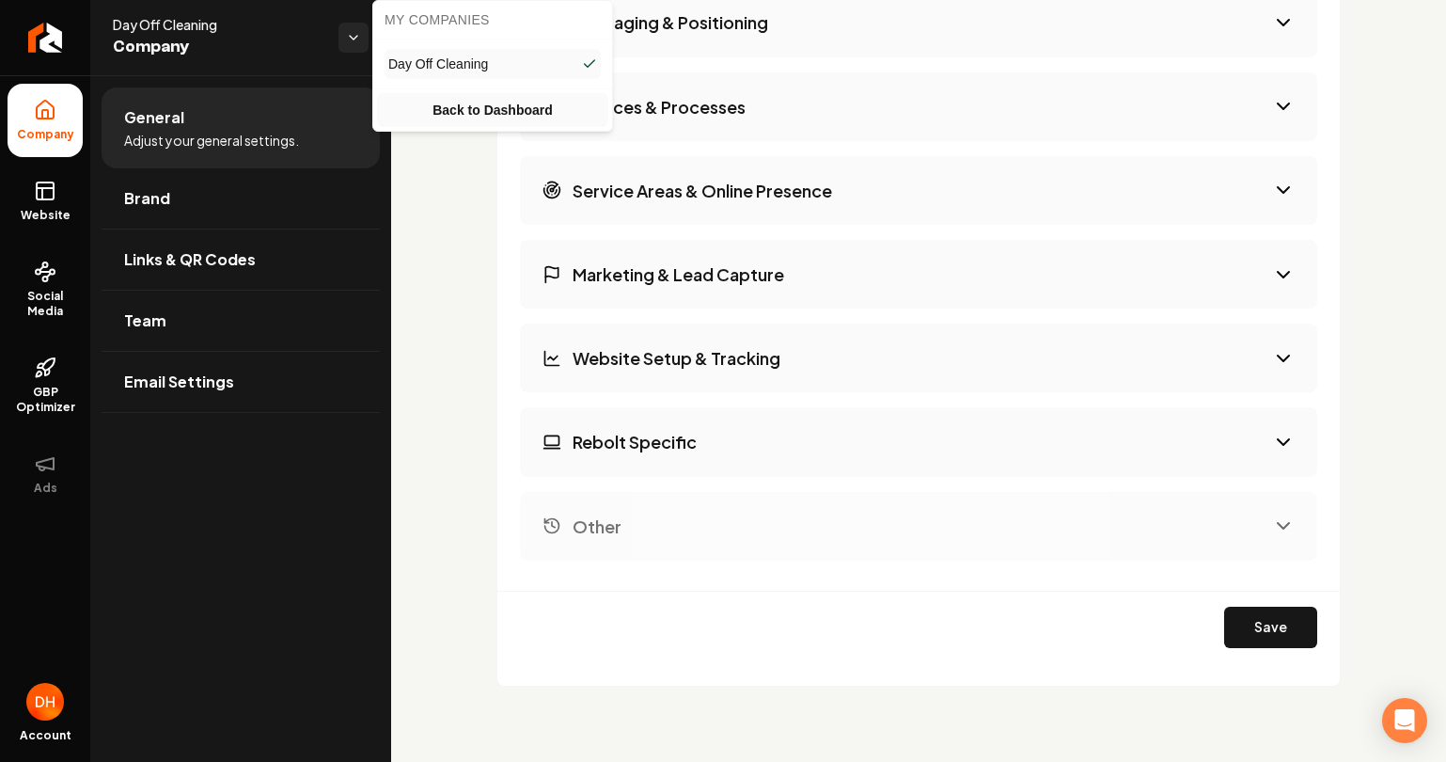
click at [432, 107] on link "Back to Dashboard" at bounding box center [492, 110] width 231 height 34
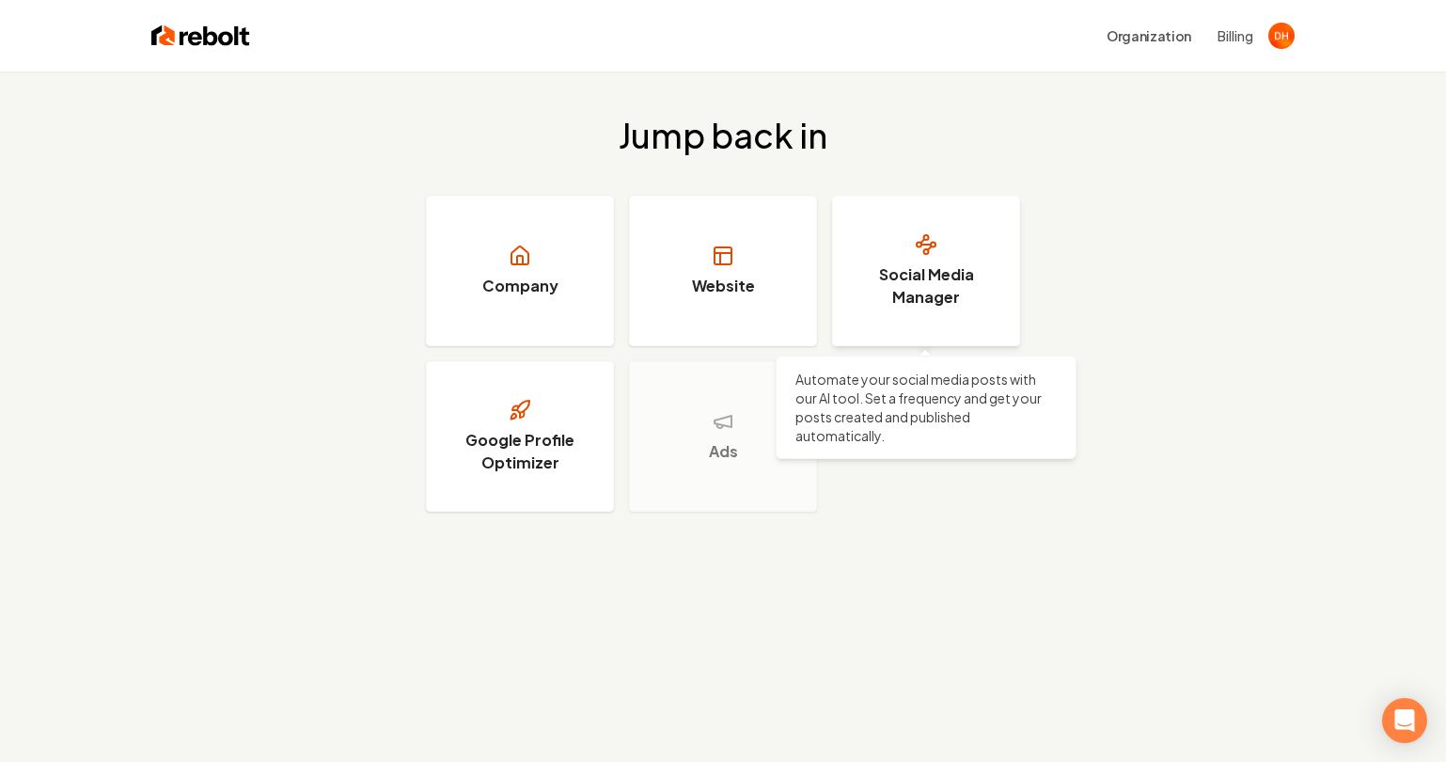
click at [890, 274] on h3 "Social Media Manager" at bounding box center [926, 285] width 141 height 45
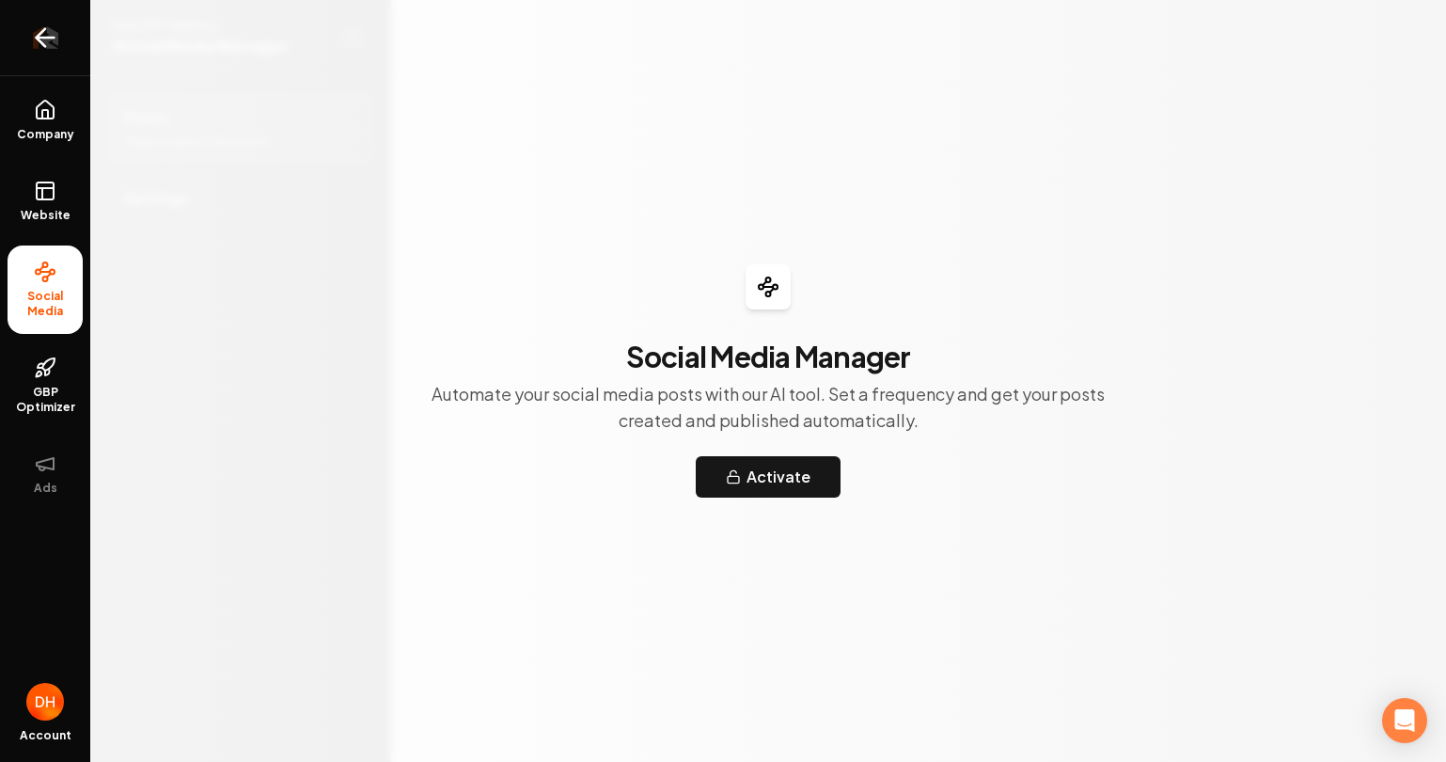
click at [55, 35] on icon "Return to dashboard" at bounding box center [45, 38] width 30 height 30
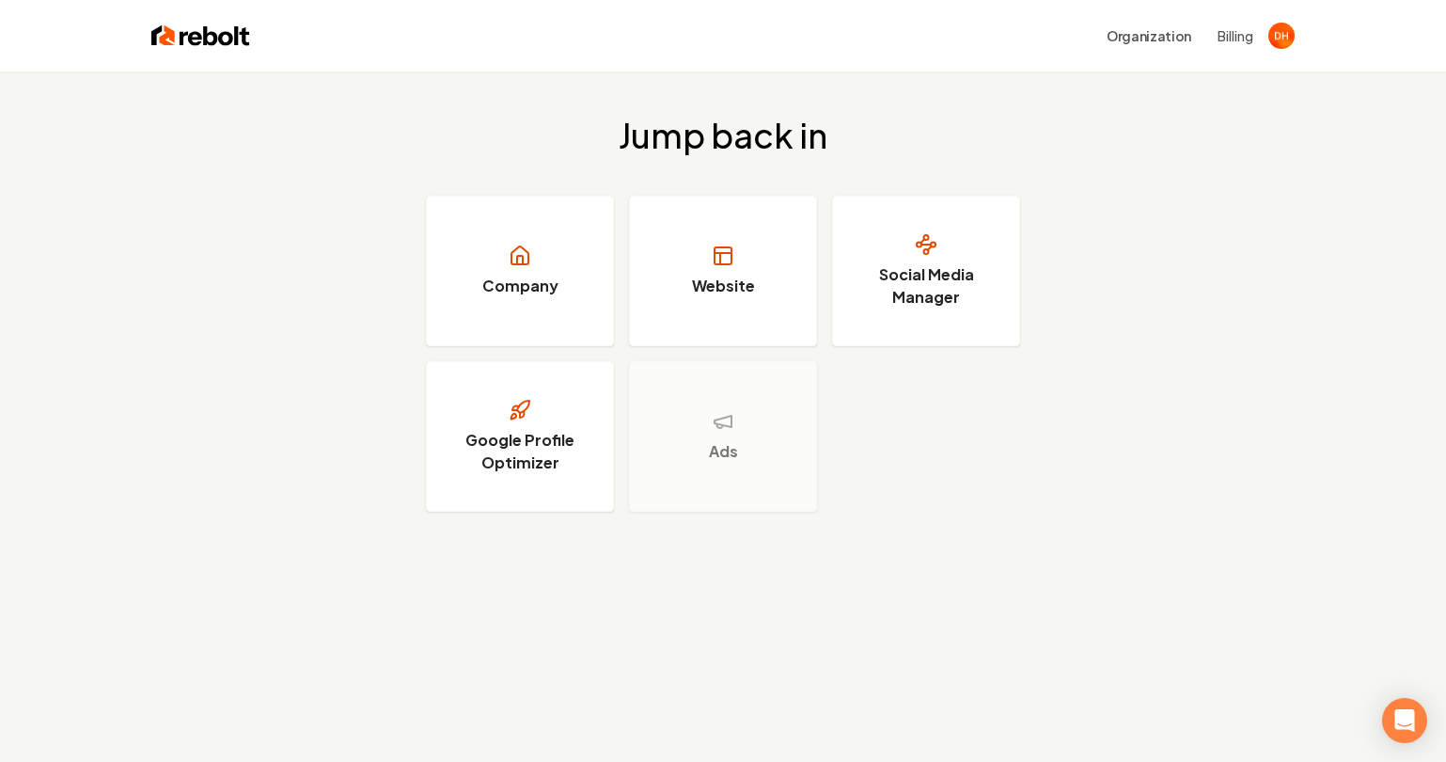
click at [194, 29] on img at bounding box center [200, 36] width 99 height 26
click at [197, 38] on img at bounding box center [200, 36] width 99 height 26
click at [539, 413] on link "Google Profile Optimizer" at bounding box center [520, 436] width 188 height 150
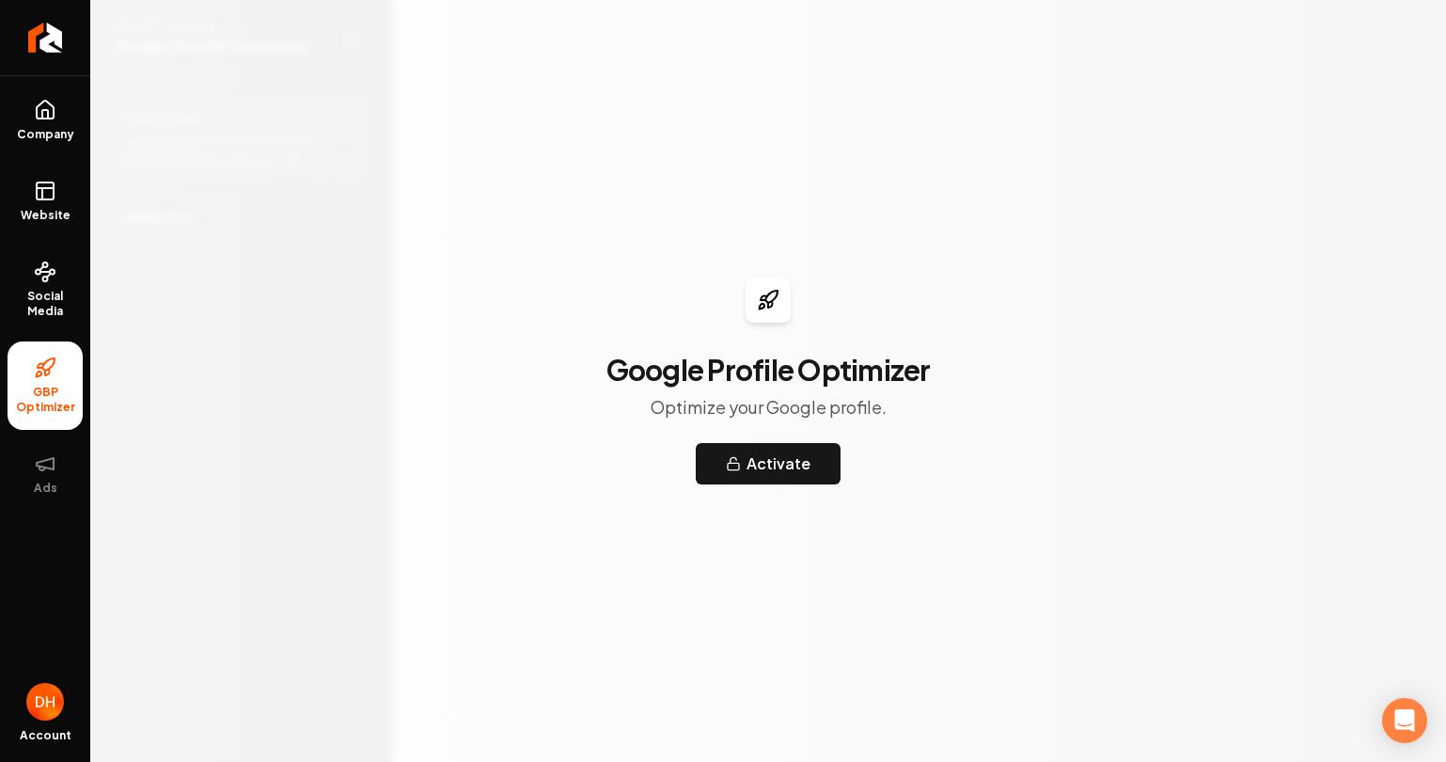
click at [49, 714] on img "Open user button" at bounding box center [45, 702] width 38 height 38
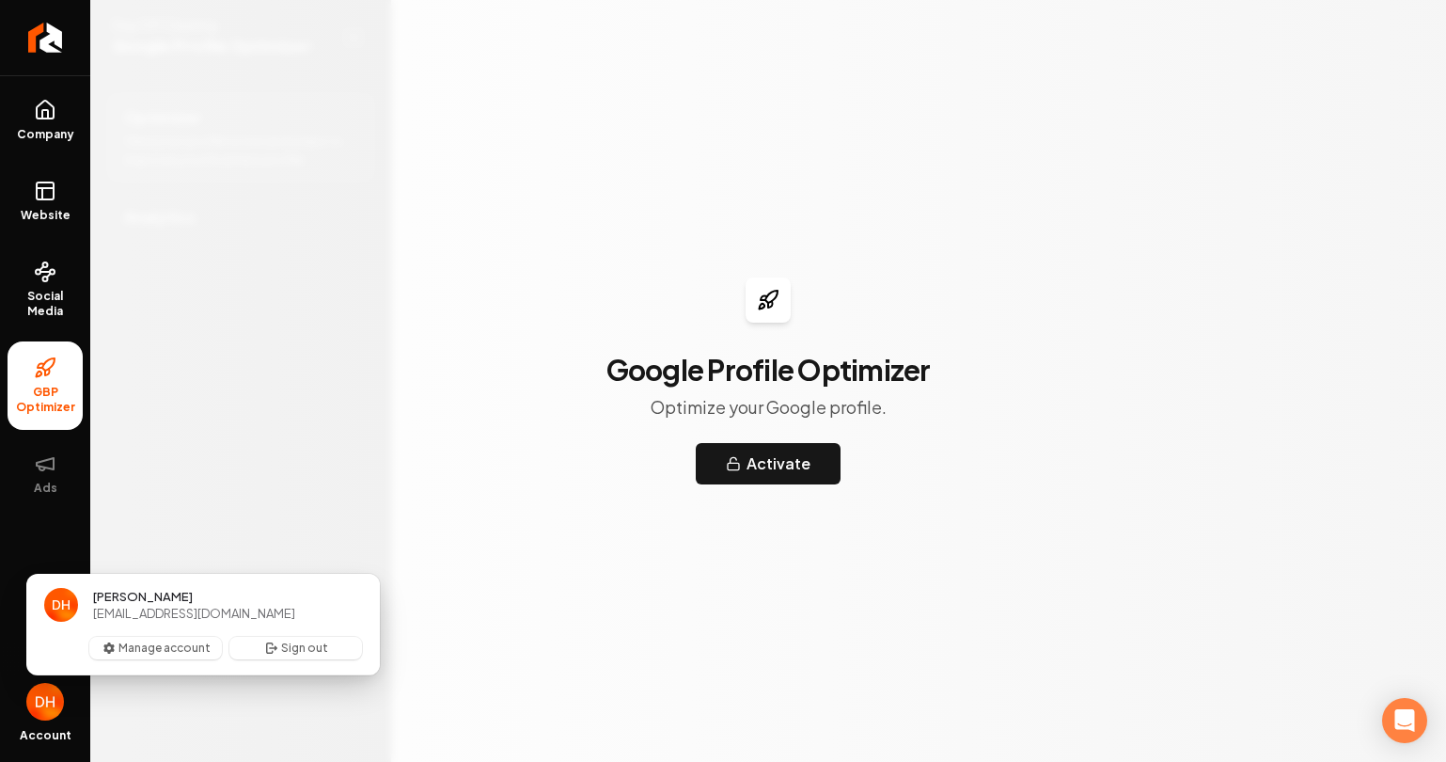
click at [82, 612] on span "[PERSON_NAME] [EMAIL_ADDRESS][DOMAIN_NAME]" at bounding box center [202, 605] width 355 height 64
click at [69, 606] on img "User button popover" at bounding box center [61, 605] width 34 height 34
click at [150, 606] on span "[EMAIL_ADDRESS][DOMAIN_NAME]" at bounding box center [194, 613] width 202 height 17
click at [158, 606] on span "[EMAIL_ADDRESS][DOMAIN_NAME]" at bounding box center [194, 613] width 202 height 17
click at [158, 621] on span "[EMAIL_ADDRESS][DOMAIN_NAME]" at bounding box center [194, 613] width 202 height 17
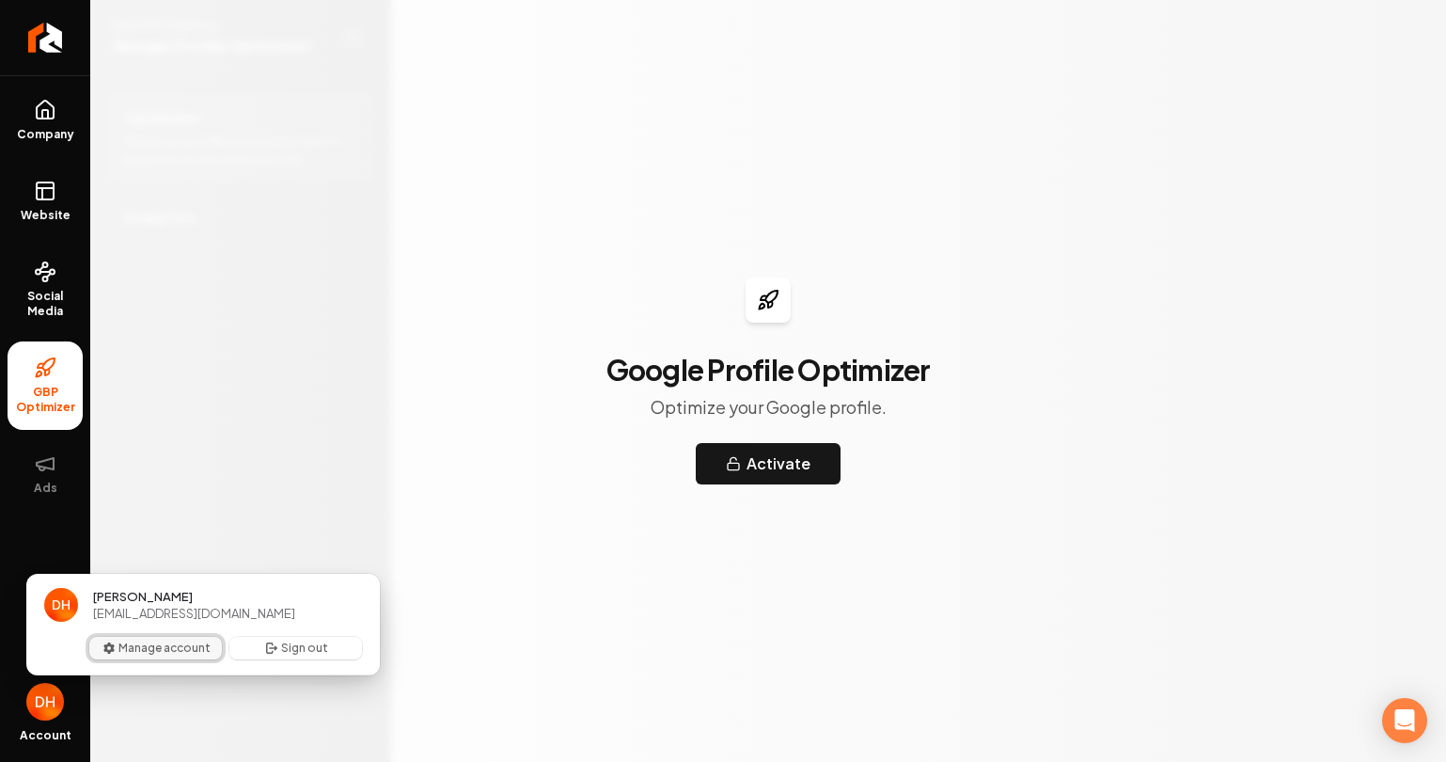
click at [158, 647] on button "Manage account" at bounding box center [155, 648] width 133 height 23
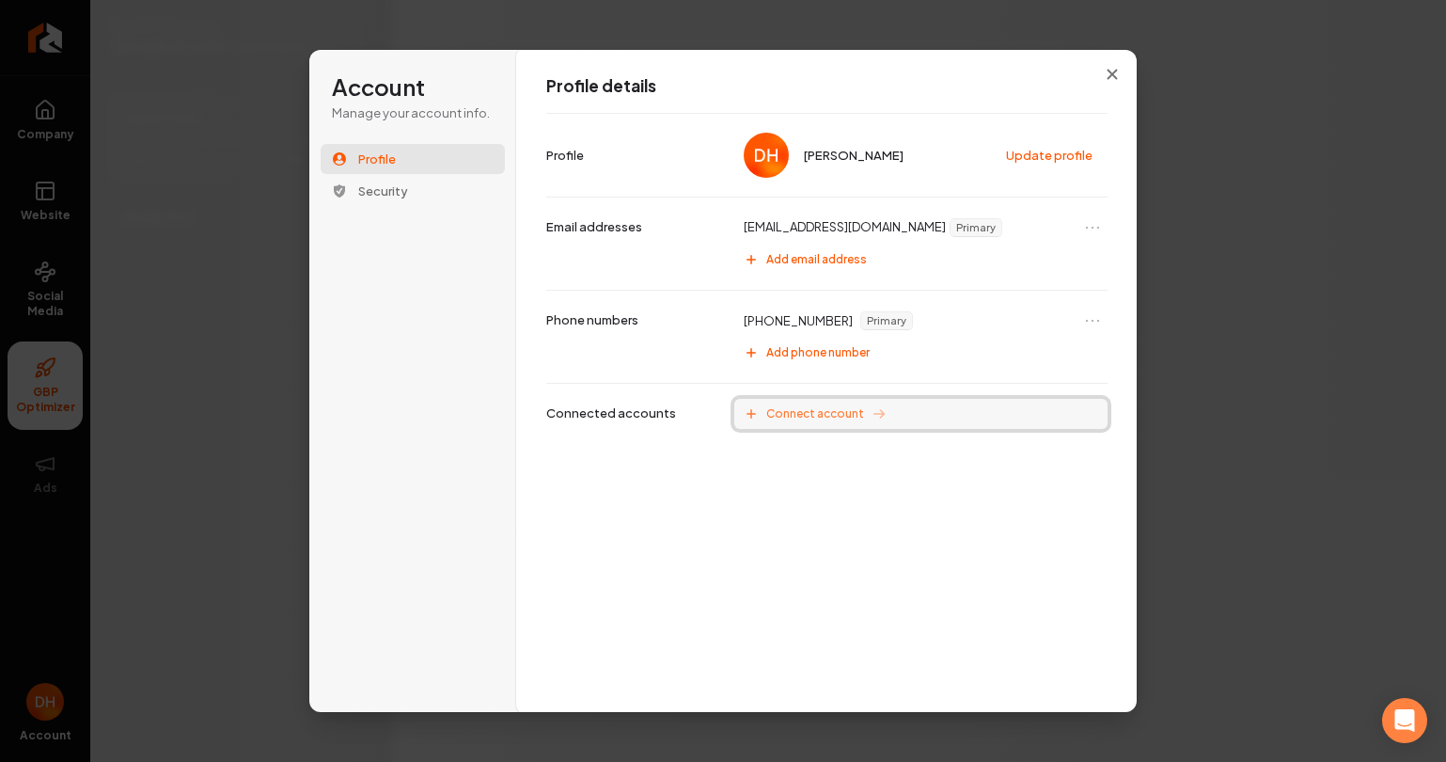
click at [793, 408] on span "Connect account" at bounding box center [815, 413] width 98 height 15
click at [655, 481] on div "Profile details [PERSON_NAME] Update profile Profile [EMAIL_ADDRESS][DOMAIN_NAM…" at bounding box center [827, 381] width 622 height 664
click at [444, 191] on button "Security" at bounding box center [413, 191] width 184 height 30
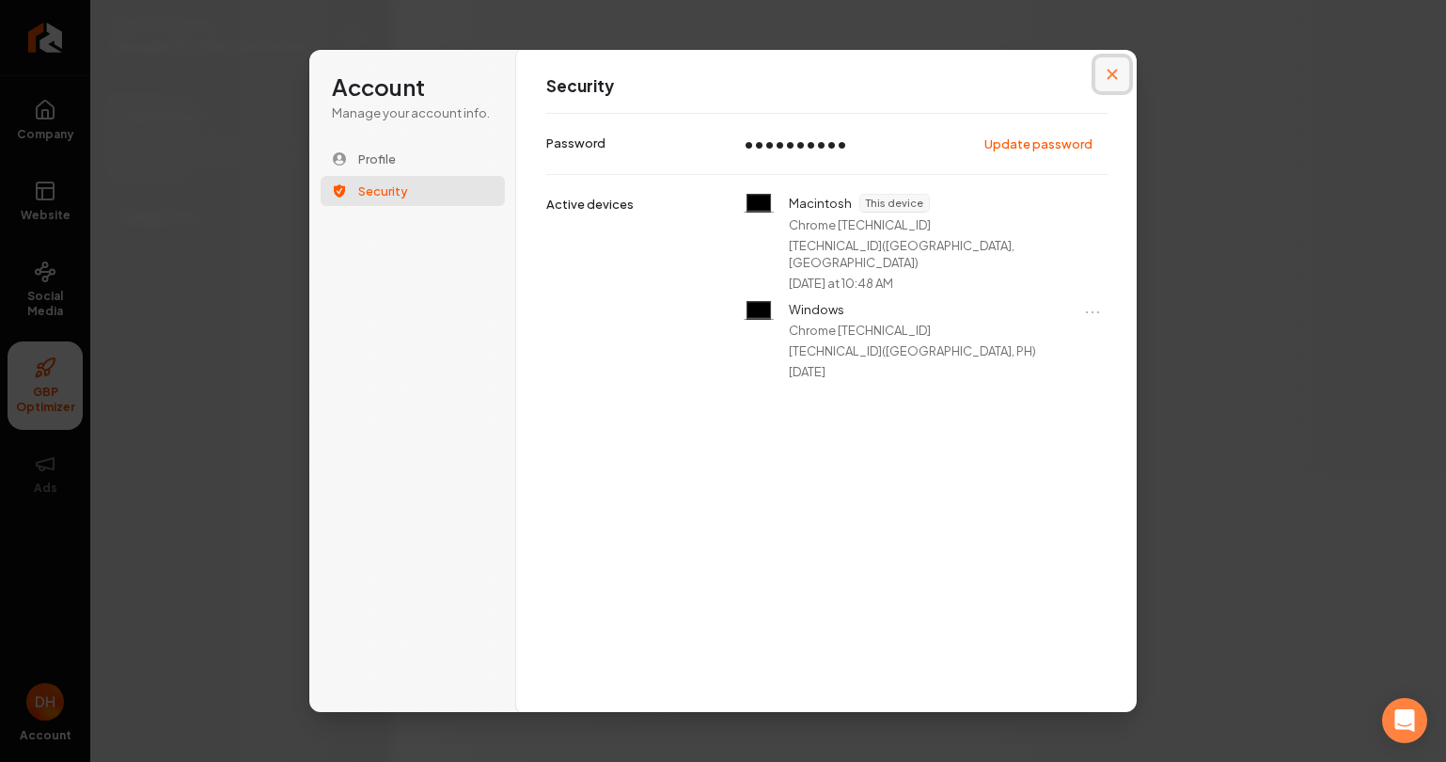
click at [1118, 74] on button "Close modal" at bounding box center [1113, 74] width 34 height 34
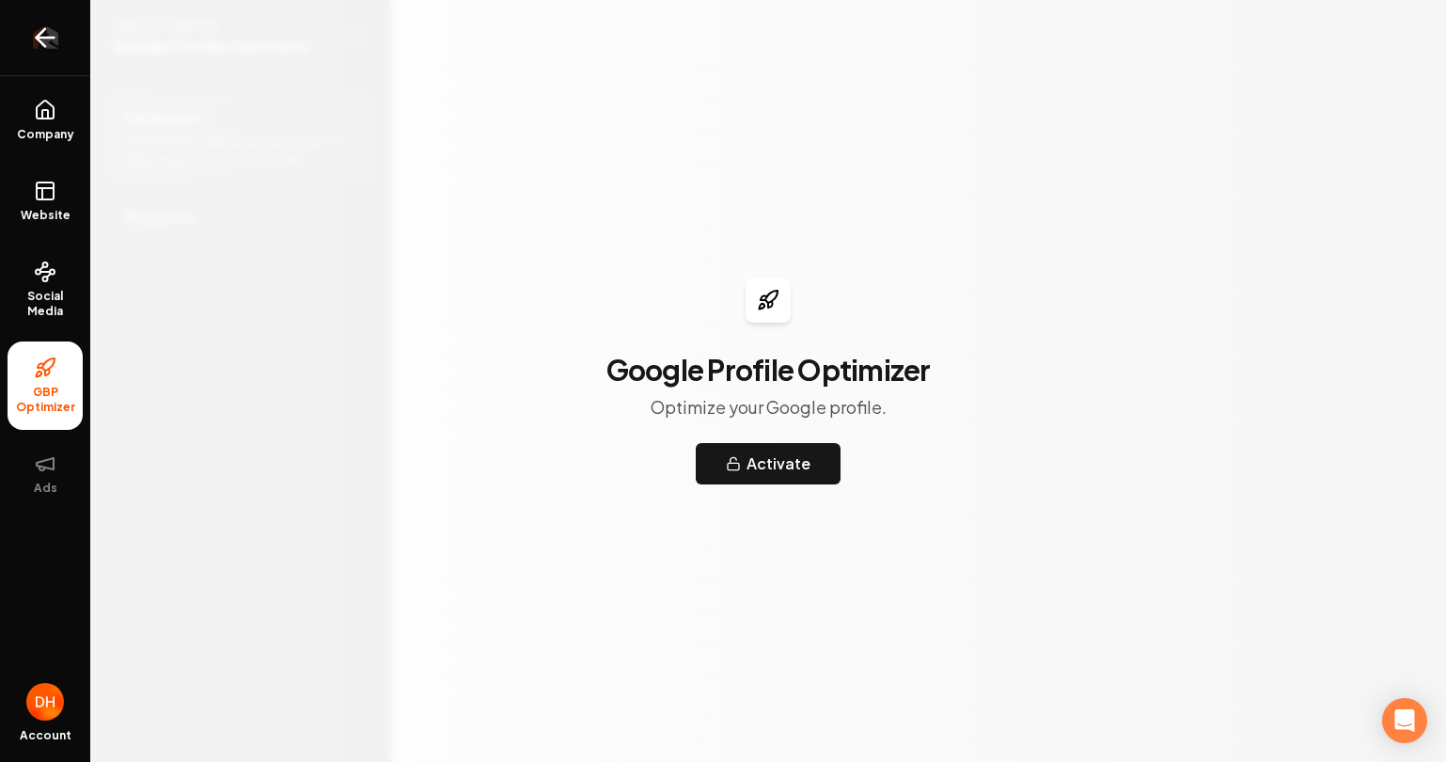
click at [63, 40] on link "Return to dashboard" at bounding box center [45, 37] width 90 height 75
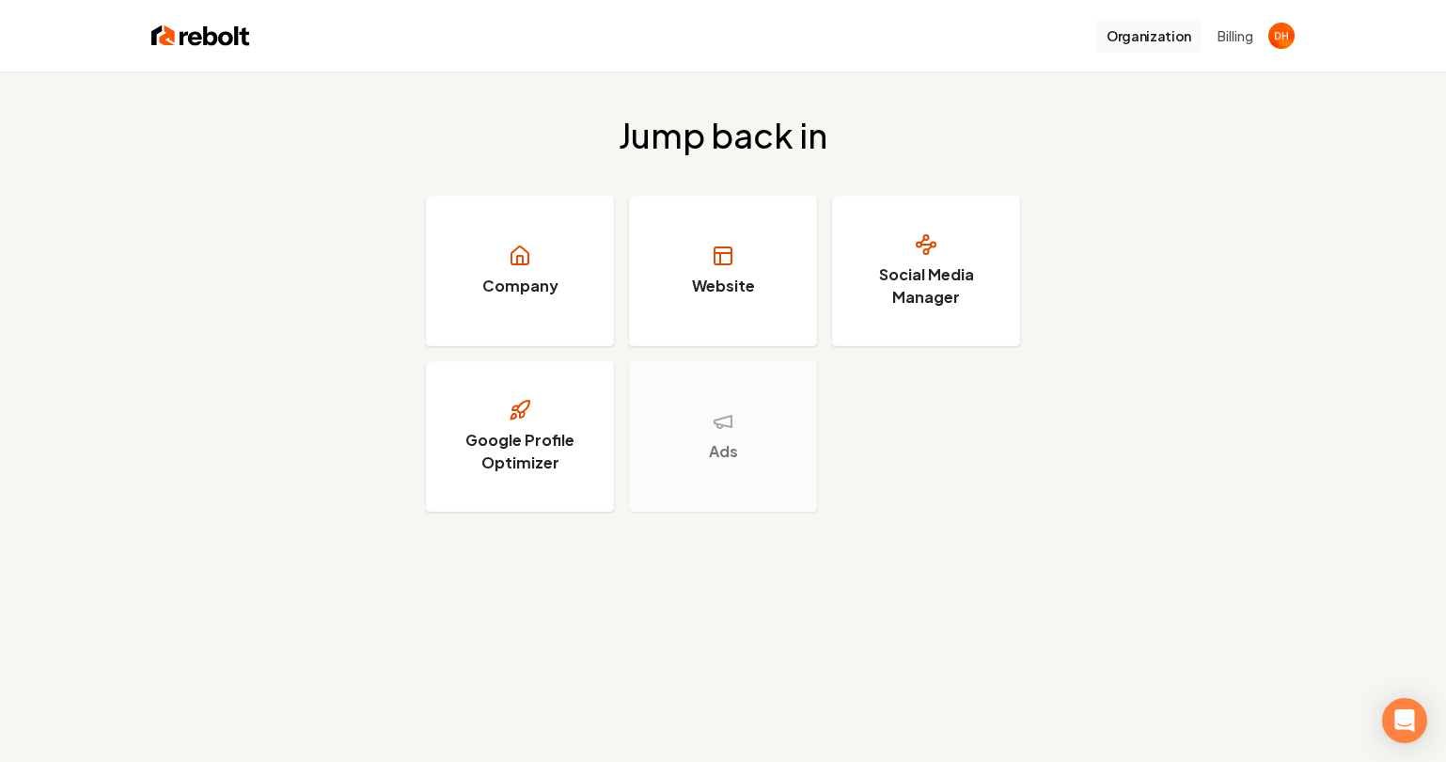
click at [1151, 40] on button "Organization" at bounding box center [1149, 36] width 107 height 34
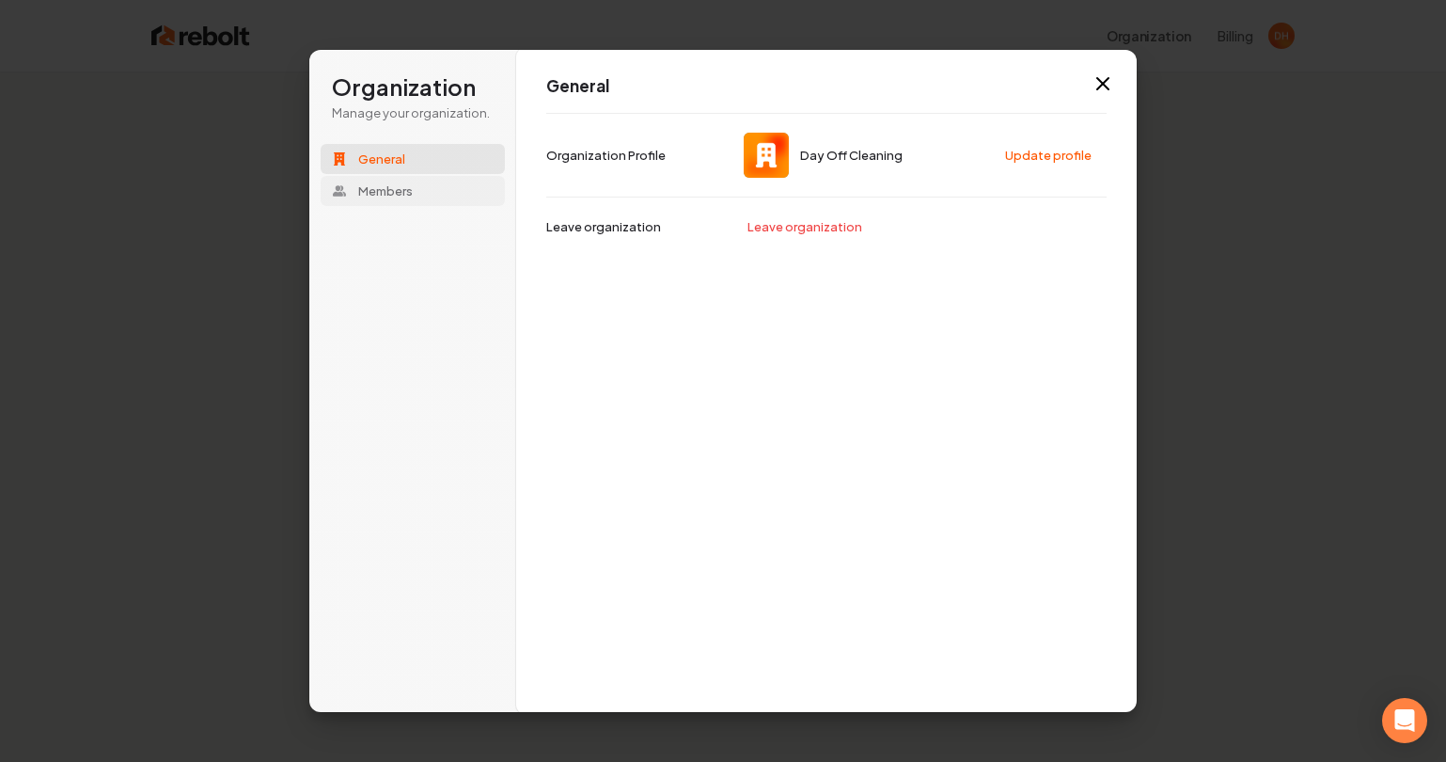
click at [392, 182] on span "Members" at bounding box center [385, 190] width 55 height 17
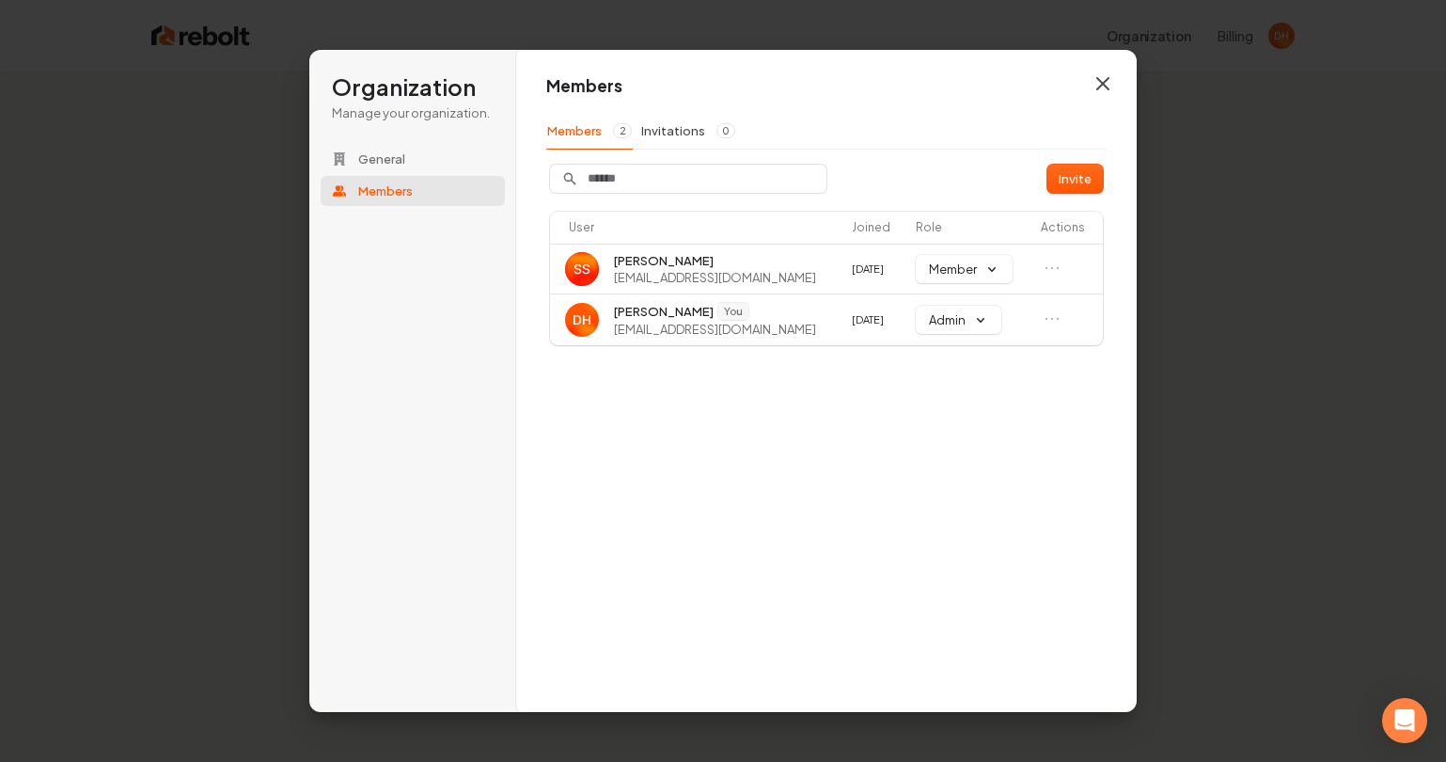
click at [1102, 77] on icon "button" at bounding box center [1103, 83] width 23 height 23
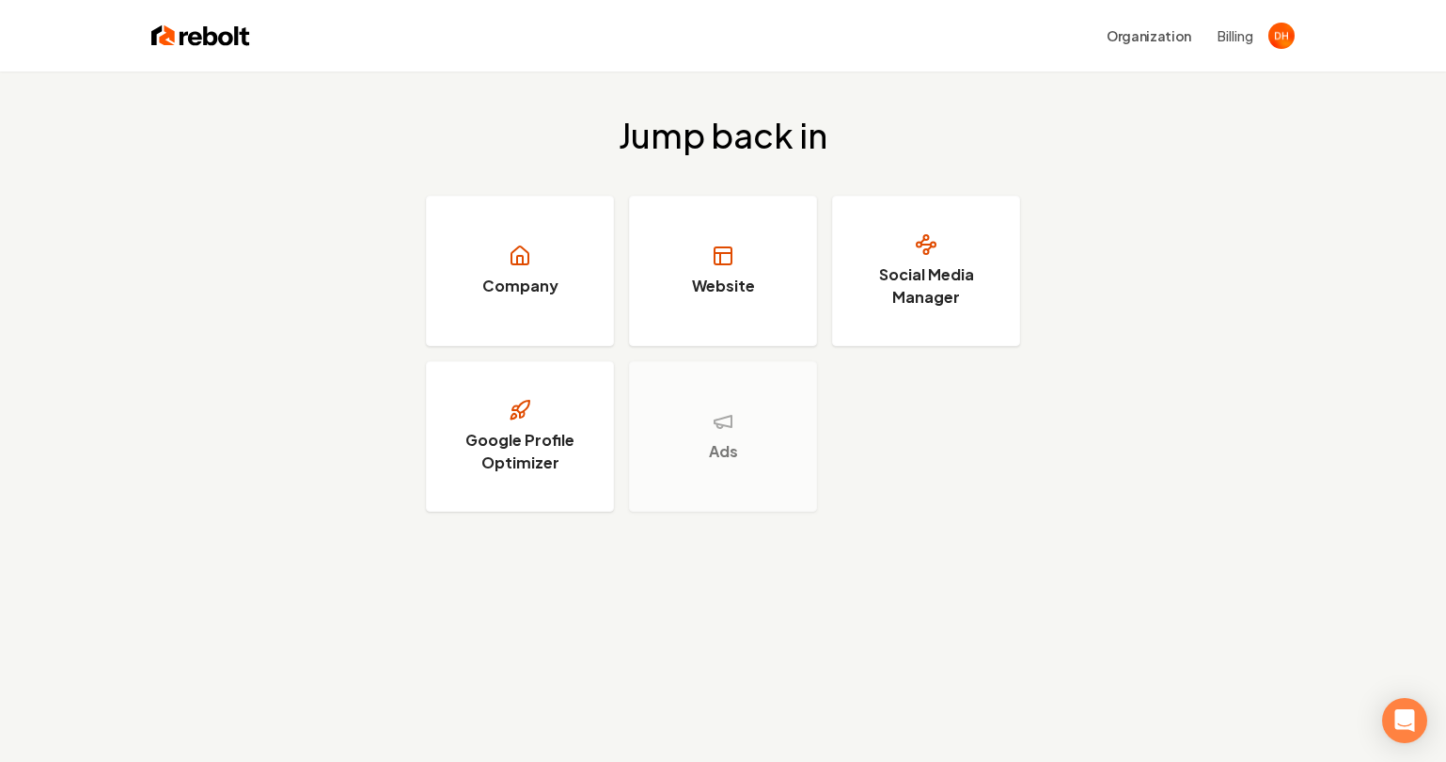
click at [1238, 35] on button "Billing" at bounding box center [1236, 35] width 36 height 19
